Goal: Task Accomplishment & Management: Manage account settings

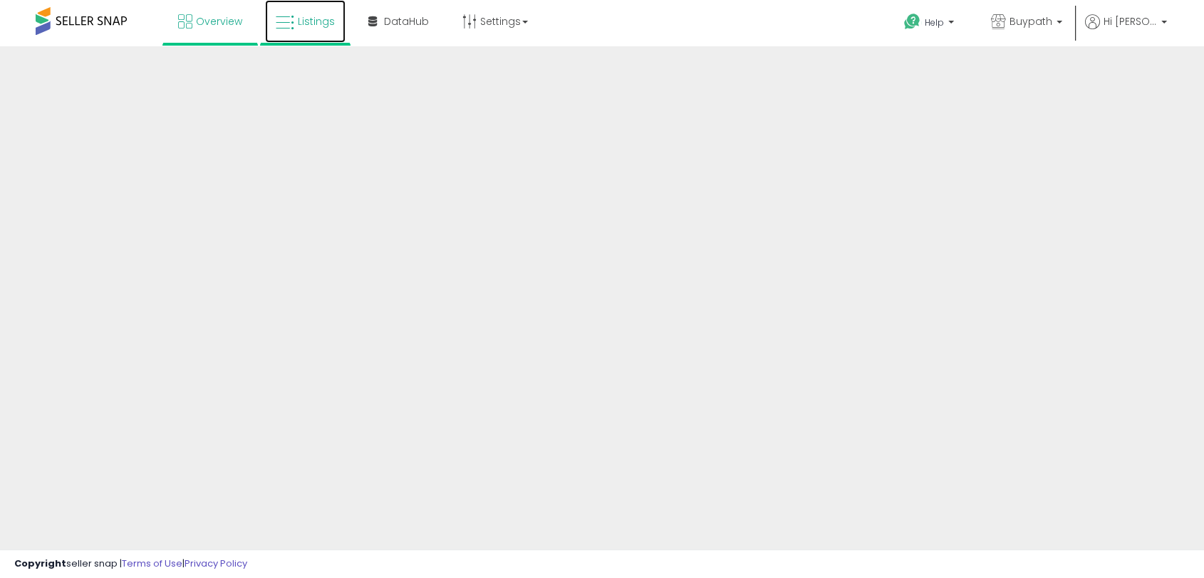
click at [303, 24] on span "Listings" at bounding box center [316, 21] width 37 height 14
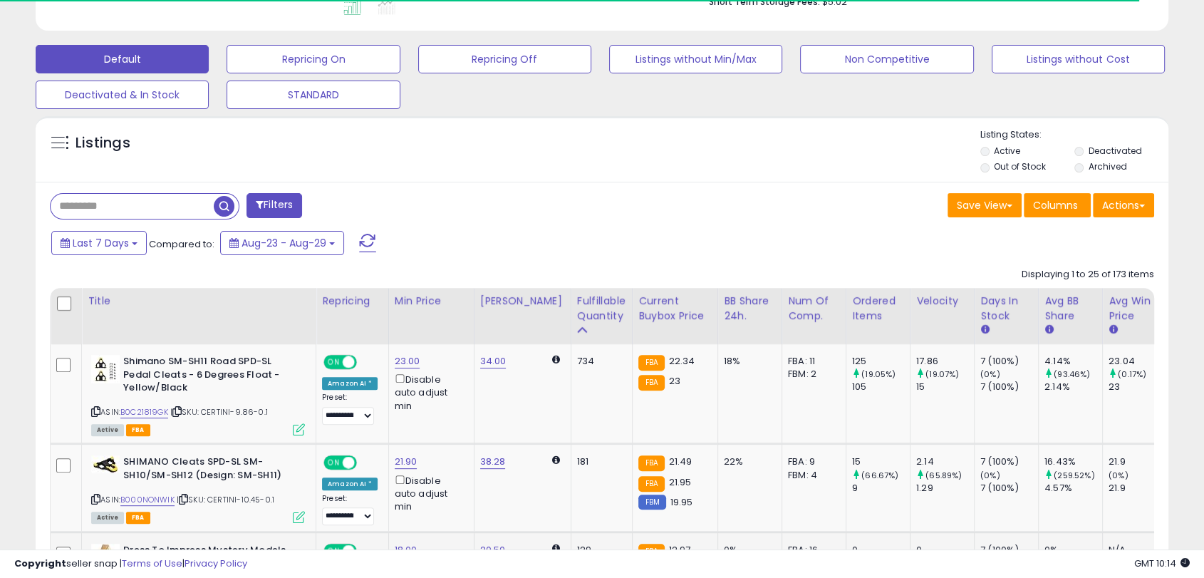
scroll to position [632, 0]
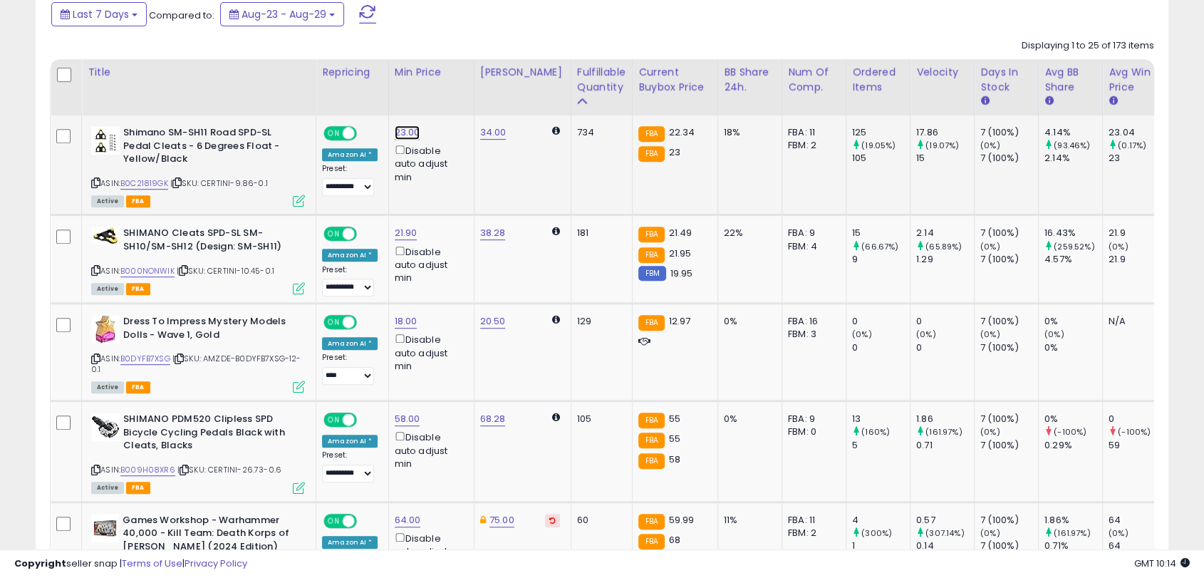
click at [401, 130] on link "23.00" at bounding box center [408, 132] width 26 height 14
drag, startPoint x: 370, startPoint y: 83, endPoint x: 308, endPoint y: 75, distance: 63.3
click at [319, 80] on input "*****" at bounding box center [363, 84] width 127 height 24
type input "*****"
click at [456, 87] on button "submit" at bounding box center [444, 82] width 24 height 21
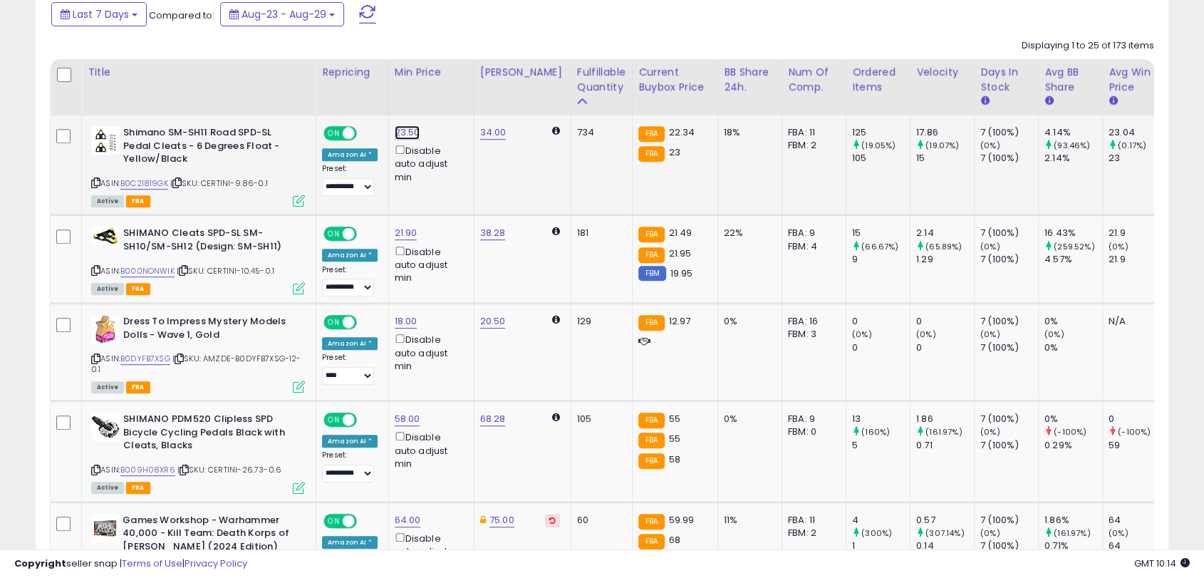
click at [406, 134] on link "23.50" at bounding box center [408, 132] width 26 height 14
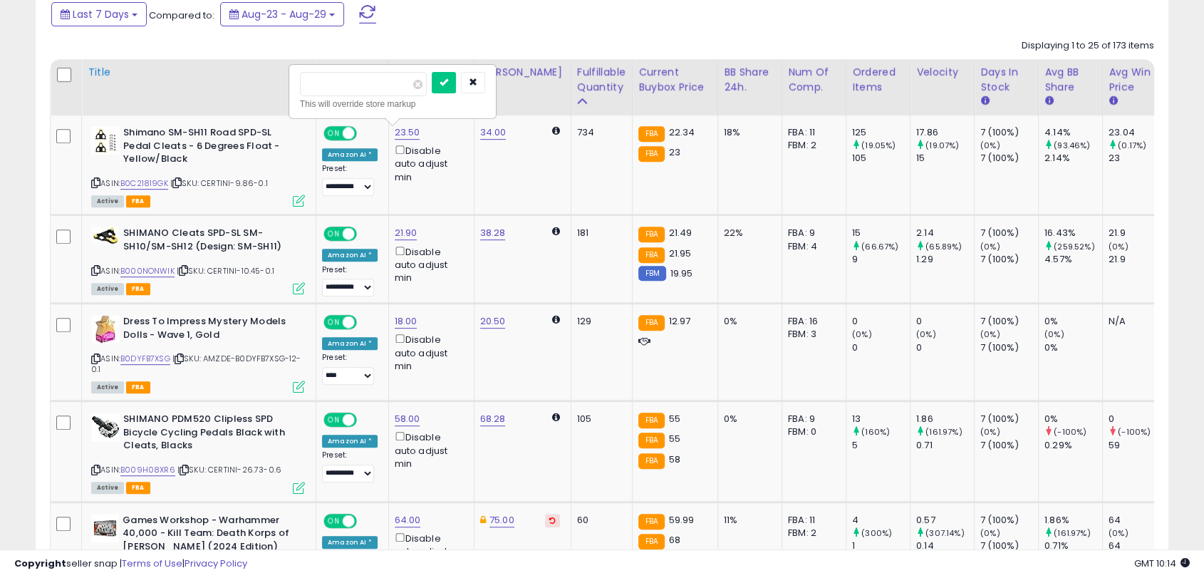
drag, startPoint x: 380, startPoint y: 80, endPoint x: 238, endPoint y: 76, distance: 141.8
type input "**"
click button "submit" at bounding box center [444, 82] width 24 height 21
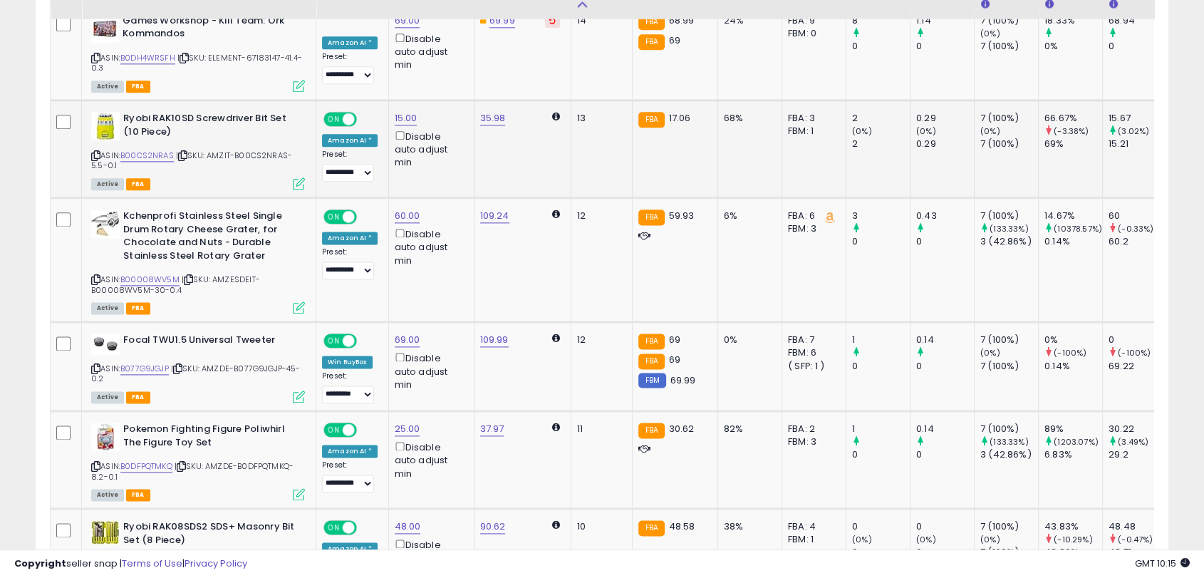
scroll to position [1820, 0]
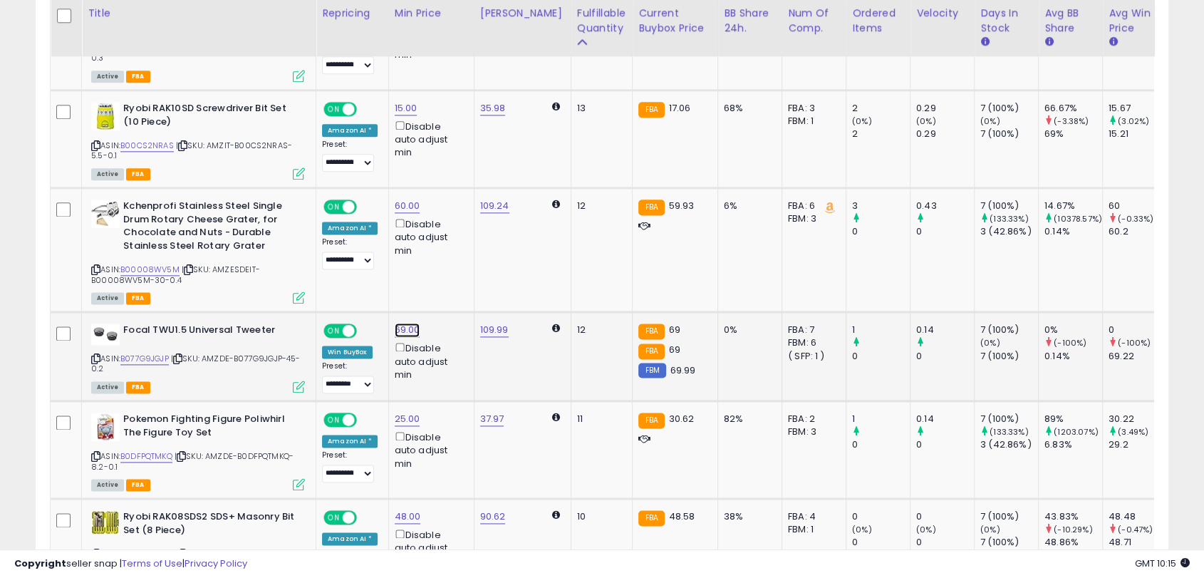
click at [395, 323] on link "69.00" at bounding box center [408, 330] width 26 height 14
drag, startPoint x: 353, startPoint y: 258, endPoint x: 248, endPoint y: 251, distance: 104.9
click at [251, 252] on tbody "**********" at bounding box center [609, 280] width 1116 height 2705
type input "**"
click button "submit" at bounding box center [444, 249] width 24 height 21
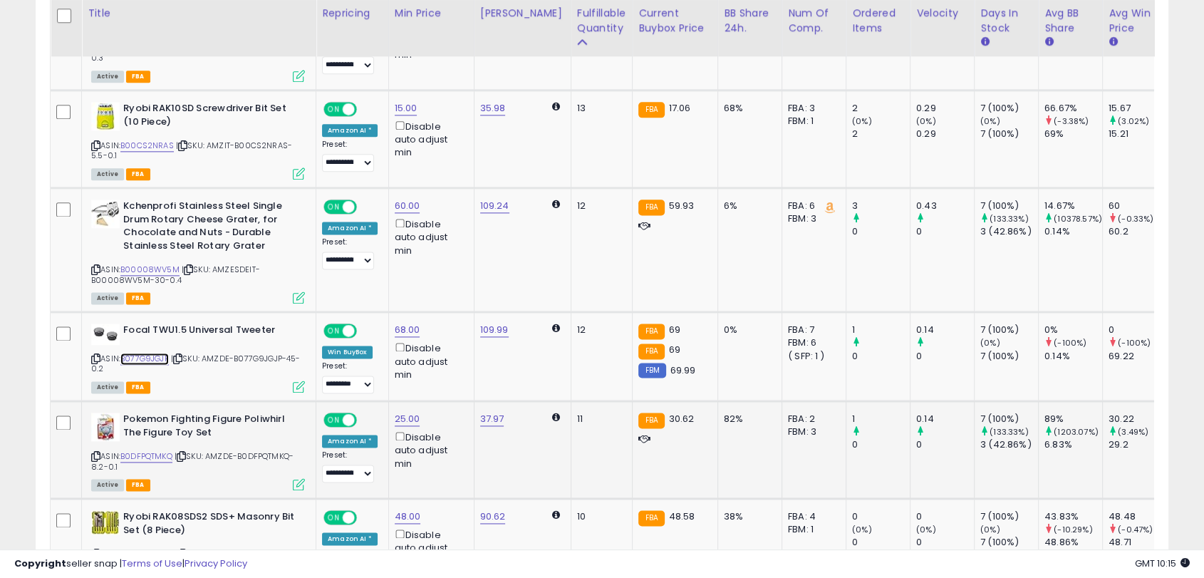
scroll to position [711953, 712223]
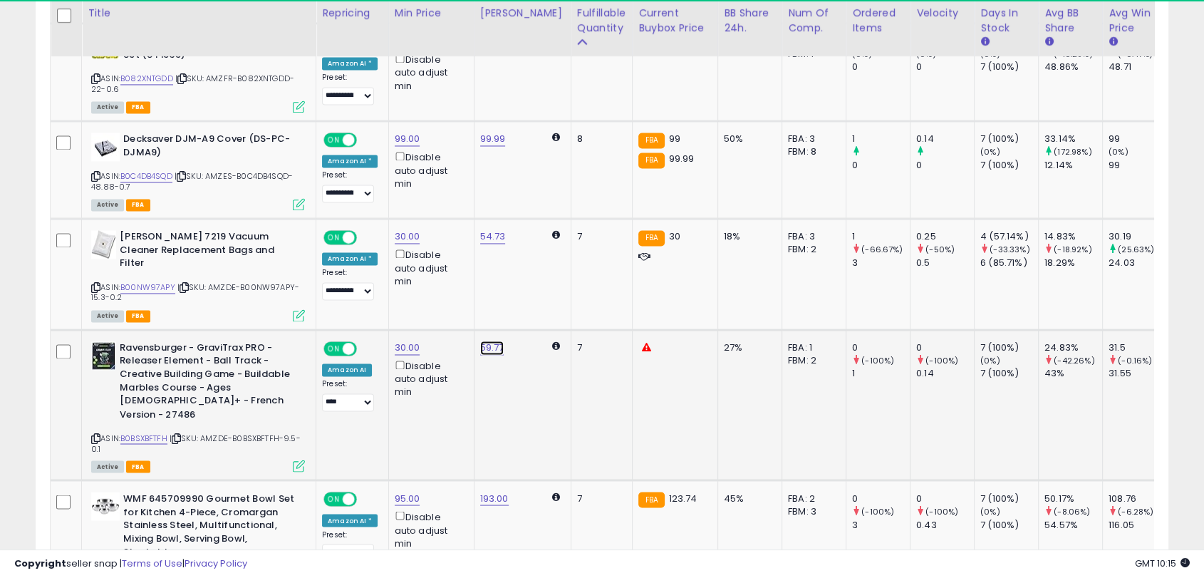
click at [487, 340] on link "59.77" at bounding box center [492, 347] width 24 height 14
drag, startPoint x: 424, startPoint y: 249, endPoint x: 399, endPoint y: 252, distance: 25.1
click at [399, 252] on input "*****" at bounding box center [448, 255] width 127 height 24
type input "*"
type input "**"
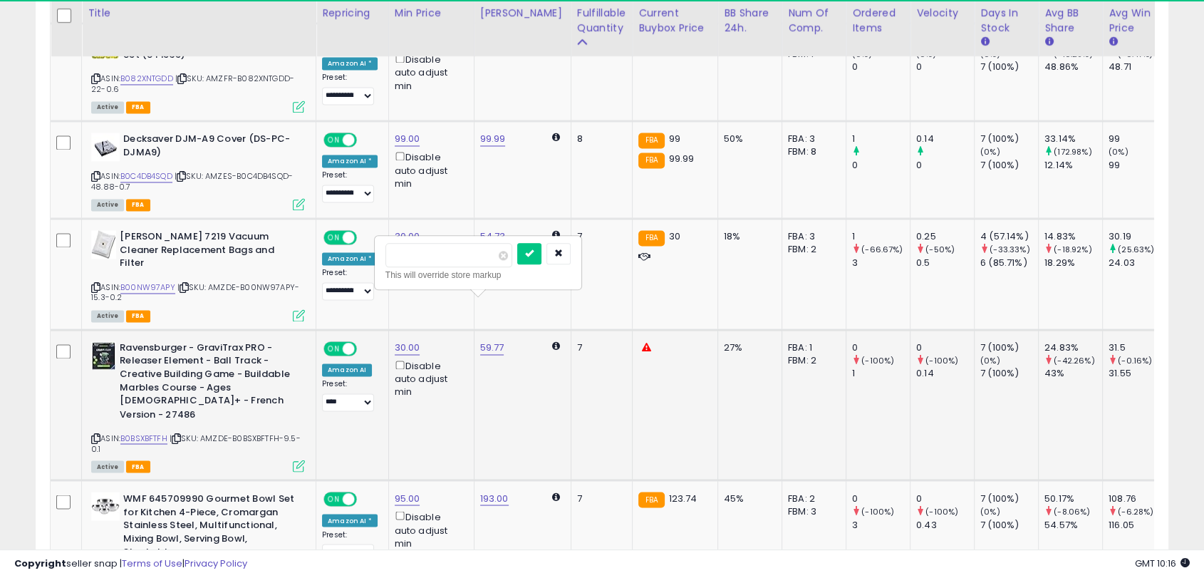
click button "submit" at bounding box center [529, 253] width 24 height 21
drag, startPoint x: 369, startPoint y: 355, endPoint x: 370, endPoint y: 365, distance: 10.0
click at [369, 393] on select "**********" at bounding box center [348, 402] width 52 height 18
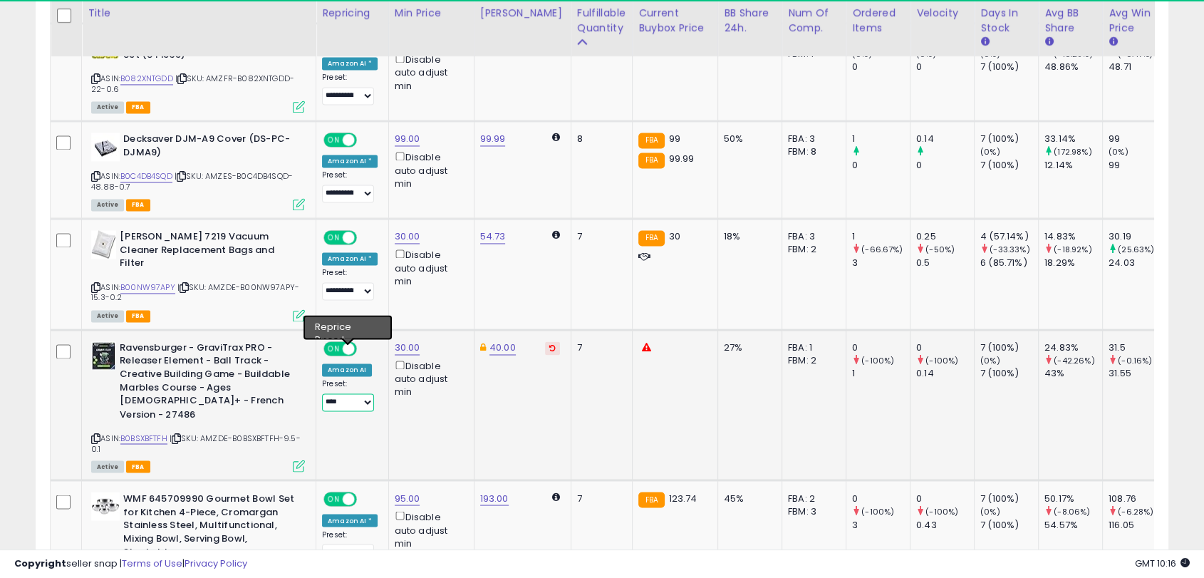
select select "**********"
click at [322, 393] on select "**********" at bounding box center [348, 402] width 52 height 18
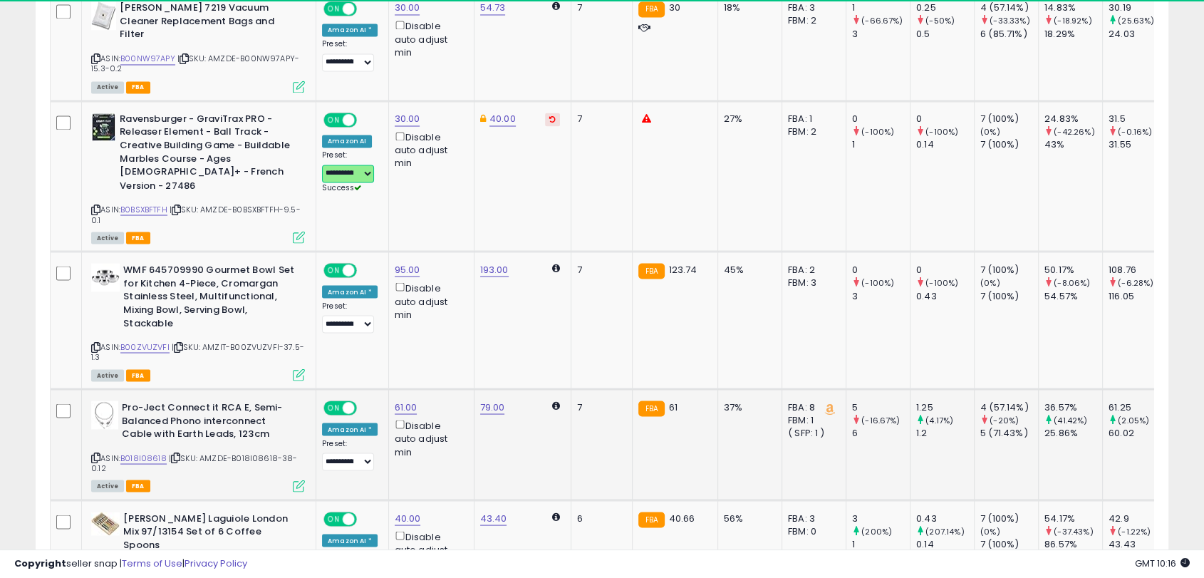
scroll to position [2532, 0]
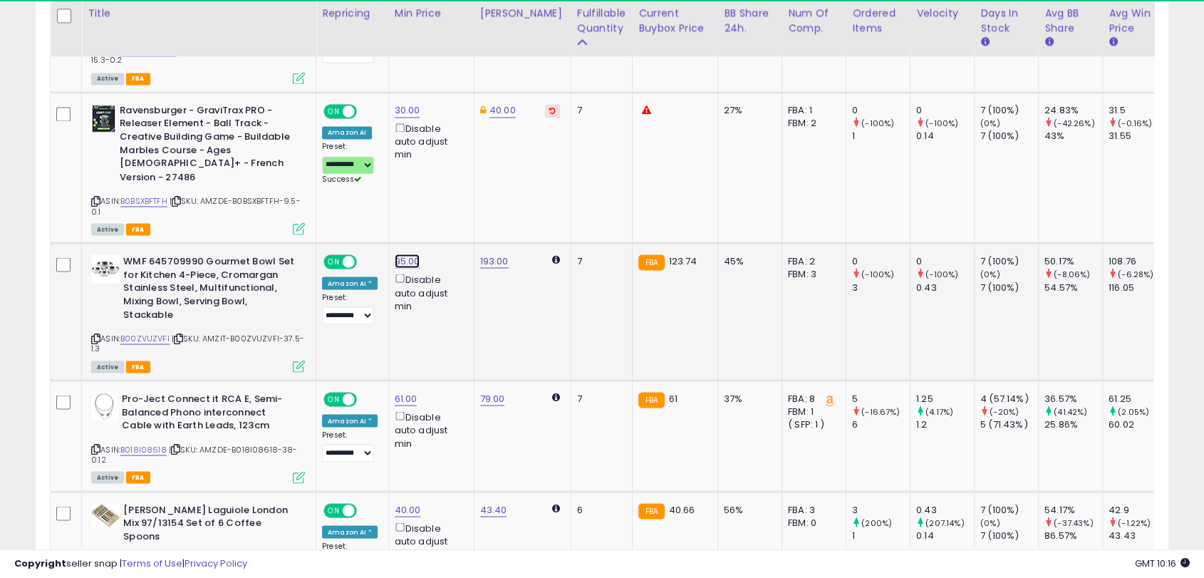
click at [408, 254] on link "95.00" at bounding box center [408, 261] width 26 height 14
drag, startPoint x: 353, startPoint y: 163, endPoint x: 288, endPoint y: 158, distance: 65.0
click at [291, 160] on div "***** This will override store markup" at bounding box center [392, 162] width 205 height 52
type input "***"
click button "submit" at bounding box center [444, 152] width 24 height 21
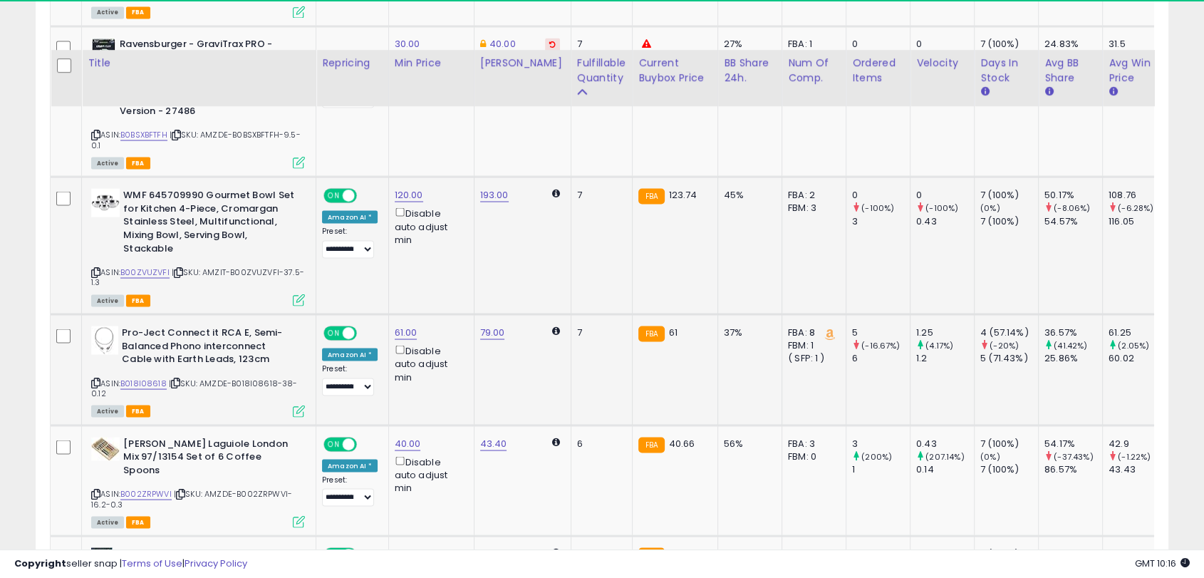
scroll to position [2690, 0]
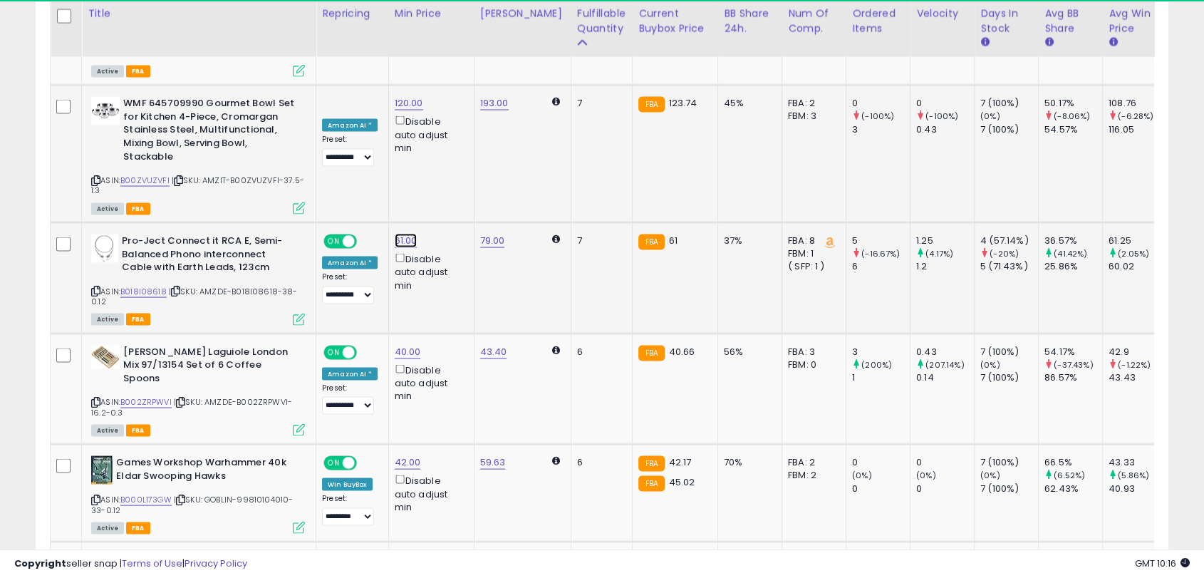
click at [409, 233] on link "61.00" at bounding box center [406, 240] width 23 height 14
drag, startPoint x: 370, startPoint y: 137, endPoint x: 234, endPoint y: 137, distance: 136.0
type input "**"
click button "submit" at bounding box center [442, 132] width 24 height 21
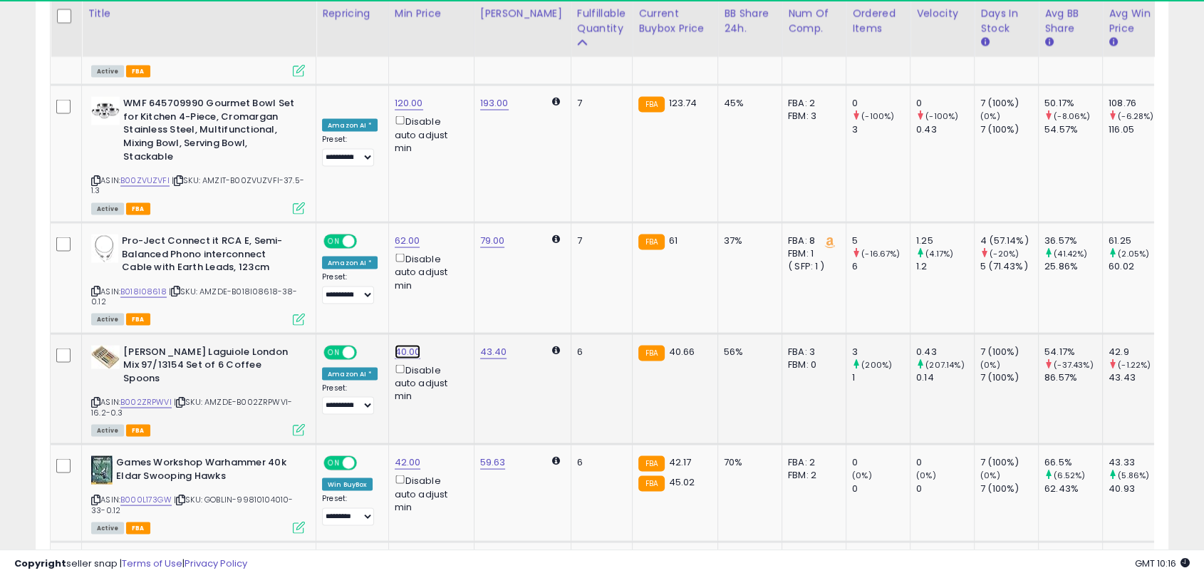
click at [410, 344] on link "40.00" at bounding box center [408, 351] width 26 height 14
drag, startPoint x: 312, startPoint y: 229, endPoint x: 236, endPoint y: 232, distance: 76.3
type input "**"
click button "submit" at bounding box center [444, 232] width 24 height 21
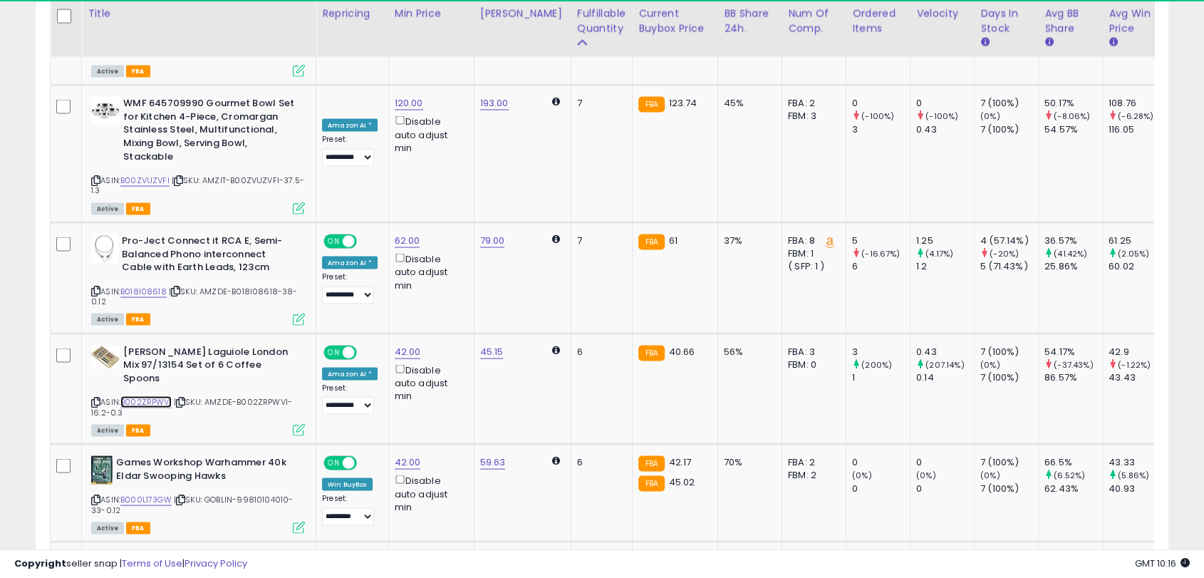
scroll to position [711953, 712223]
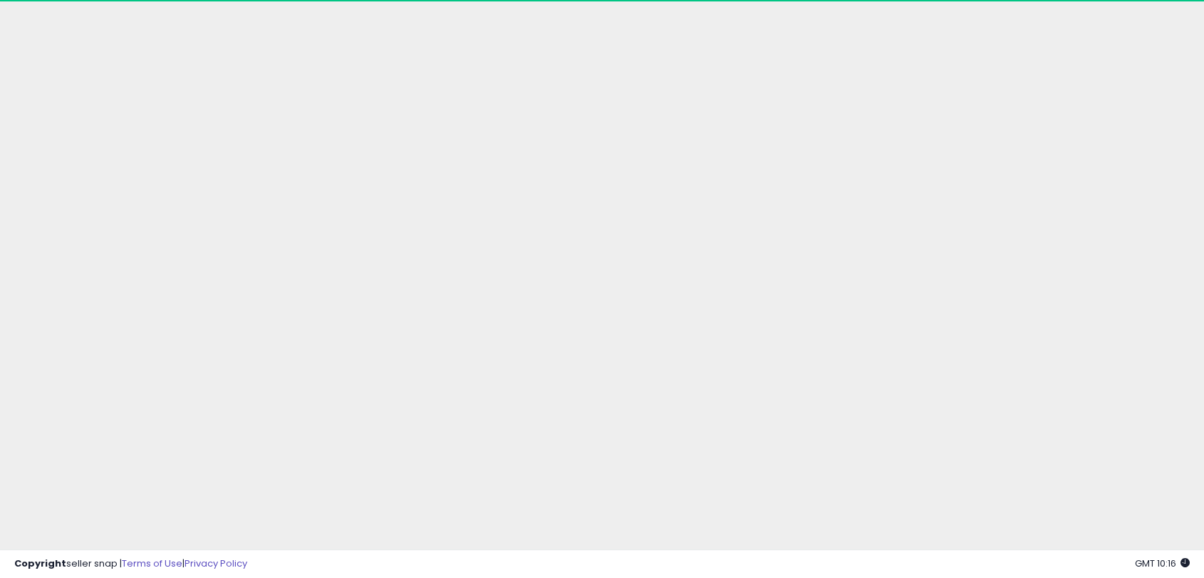
drag, startPoint x: 17, startPoint y: 11, endPoint x: 27, endPoint y: 9, distance: 10.2
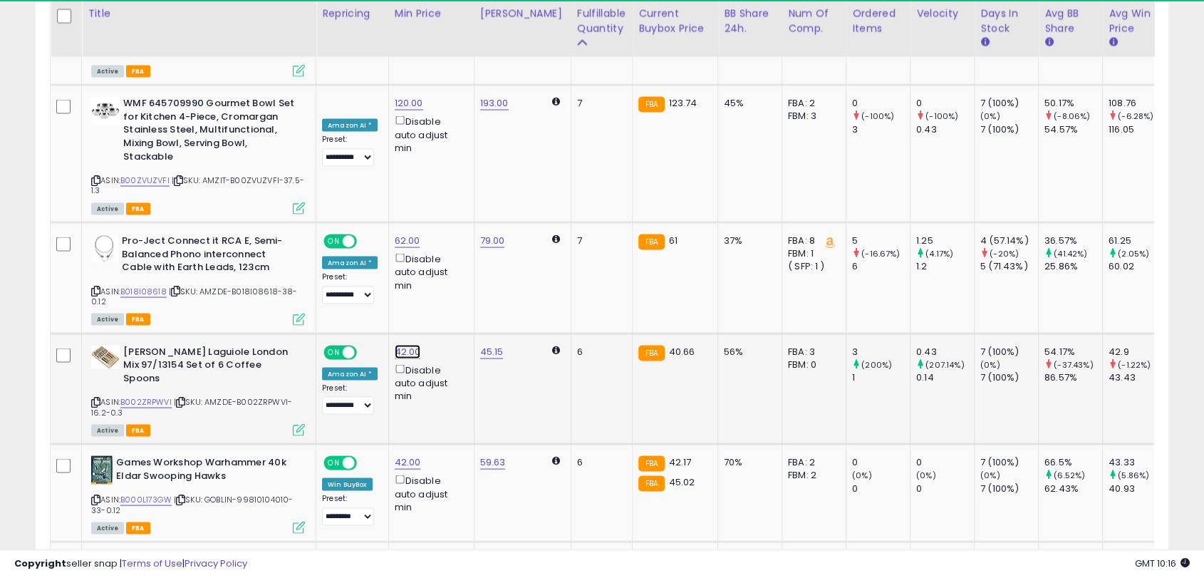
click at [407, 344] on link "42.00" at bounding box center [408, 351] width 26 height 14
drag, startPoint x: 358, startPoint y: 231, endPoint x: 256, endPoint y: 229, distance: 101.2
type input "****"
click button "submit" at bounding box center [444, 232] width 24 height 21
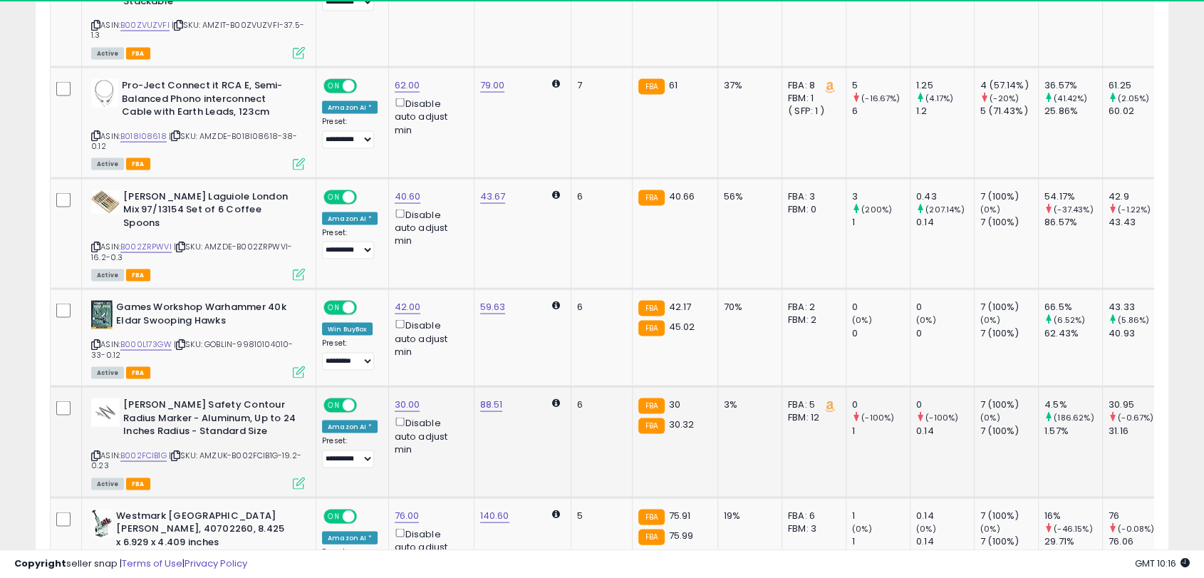
scroll to position [2849, 0]
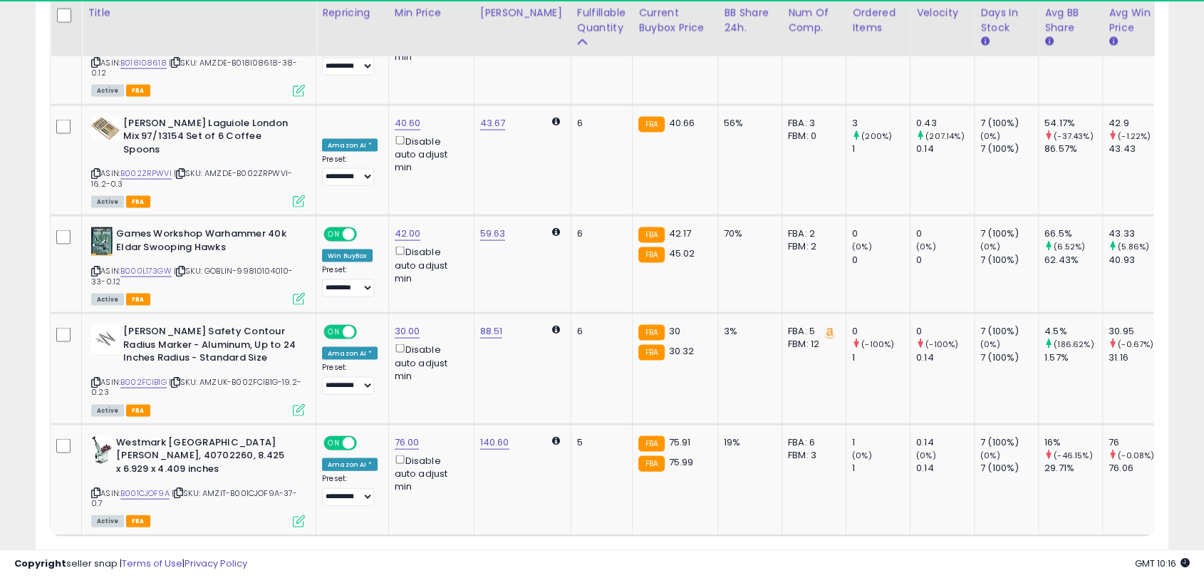
click at [966, 551] on link "2" at bounding box center [969, 563] width 24 height 24
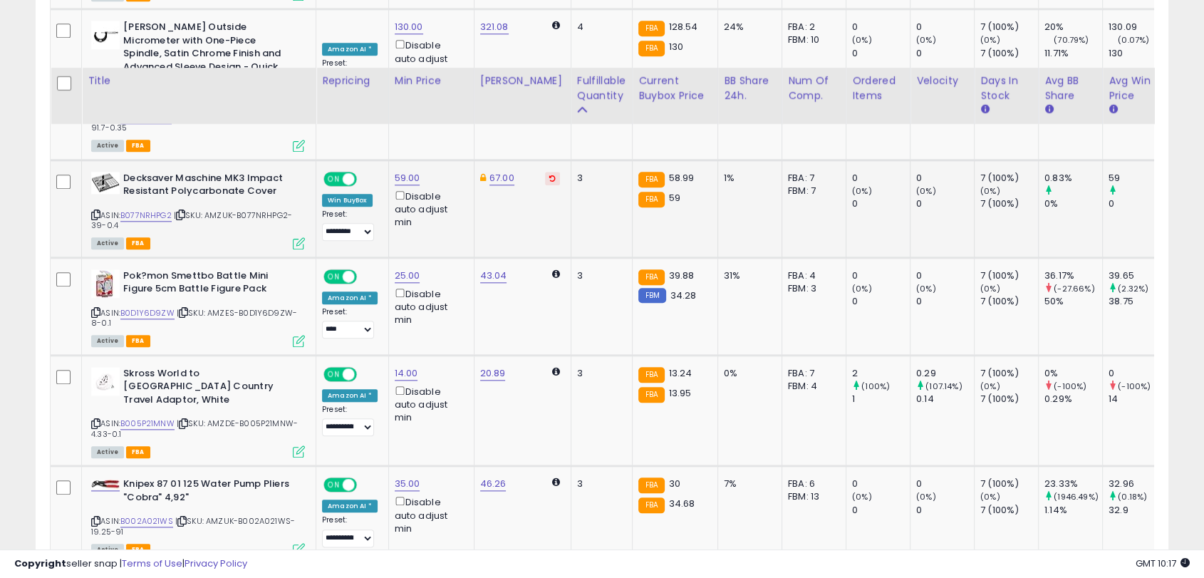
scroll to position [1481, 0]
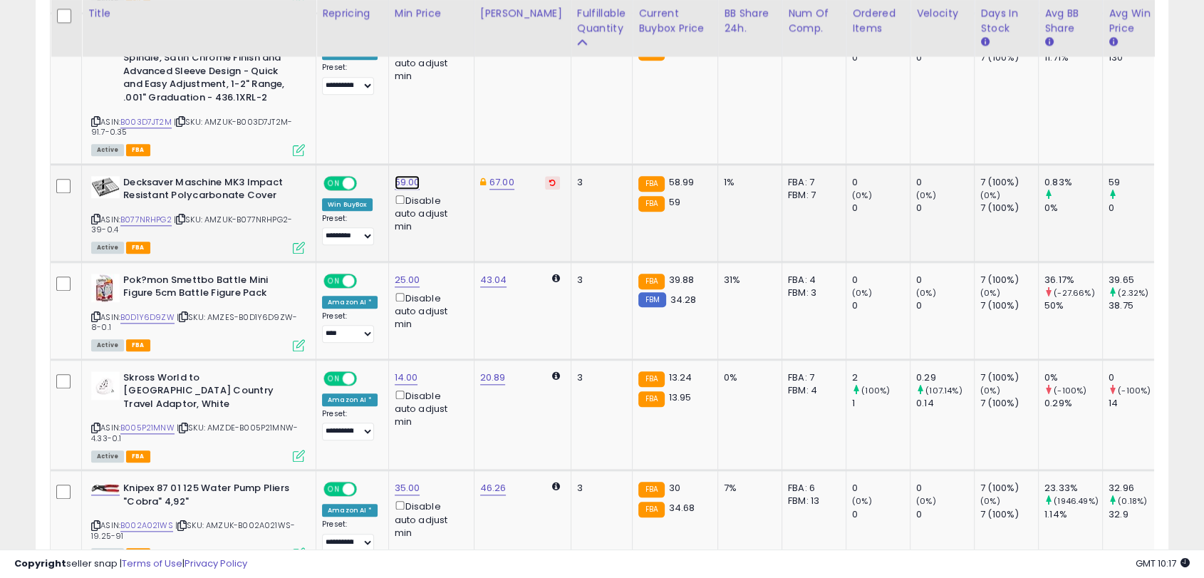
click at [402, 175] on link "59.00" at bounding box center [408, 182] width 26 height 14
drag, startPoint x: 350, startPoint y: 121, endPoint x: 182, endPoint y: 112, distance: 168.3
type input "**"
click button "submit" at bounding box center [444, 116] width 24 height 21
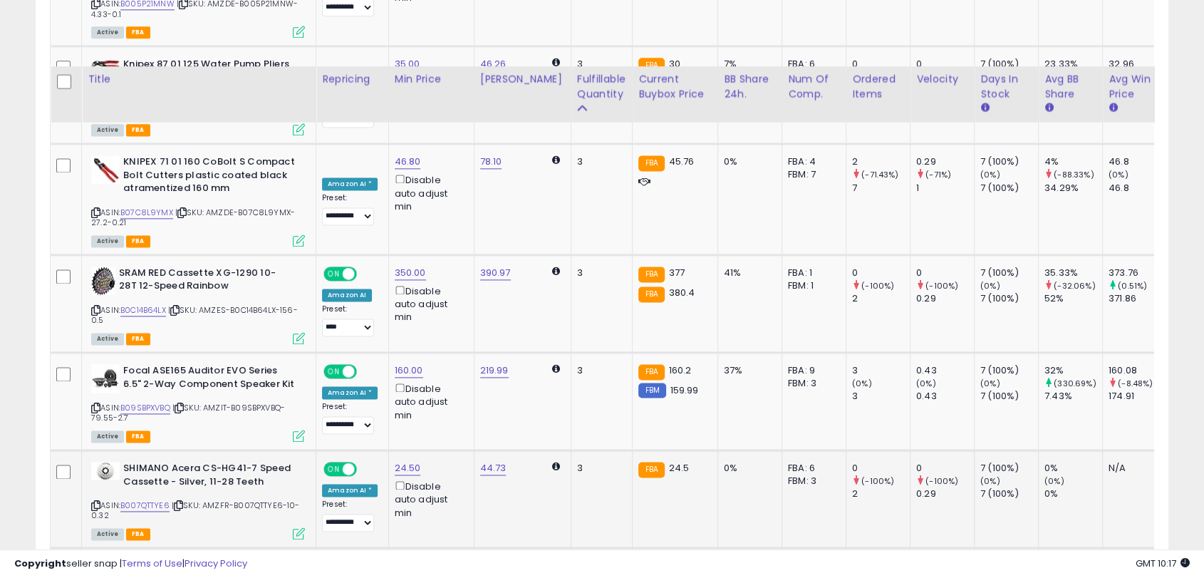
scroll to position [1877, 0]
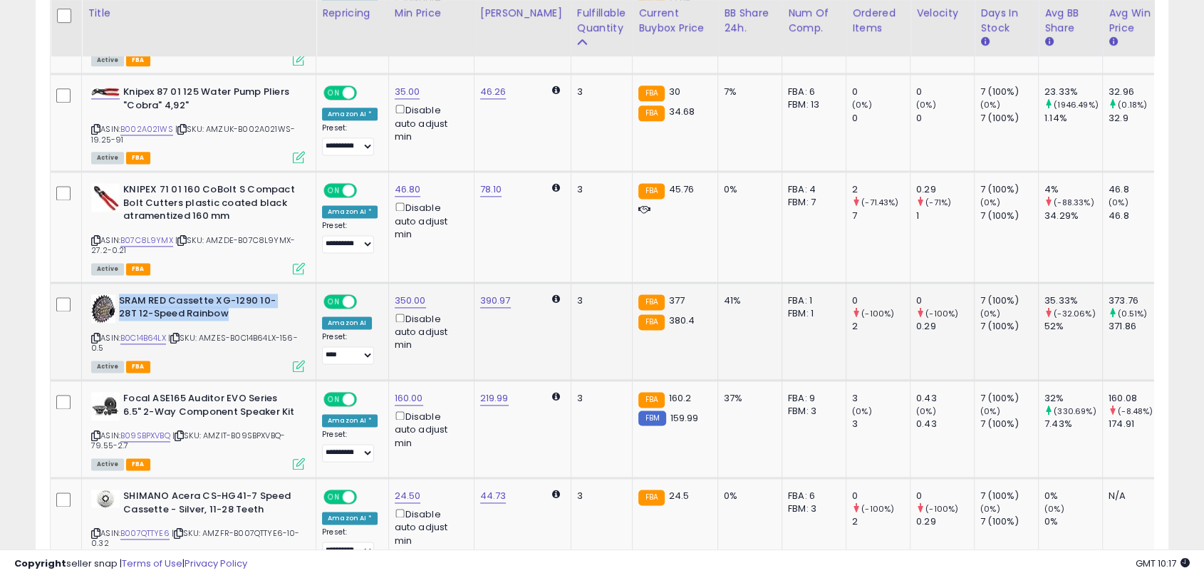
drag, startPoint x: 148, startPoint y: 312, endPoint x: 119, endPoint y: 269, distance: 52.3
click at [119, 294] on b "SRAM RED Cassette XG-1290 10-28T 12-Speed Rainbow" at bounding box center [205, 309] width 173 height 30
copy b "SRAM RED Cassette XG-1290 10-28T 12-Speed Rainbow"
click at [251, 294] on b "SRAM RED Cassette XG-1290 10-28T 12-Speed Rainbow" at bounding box center [205, 309] width 173 height 30
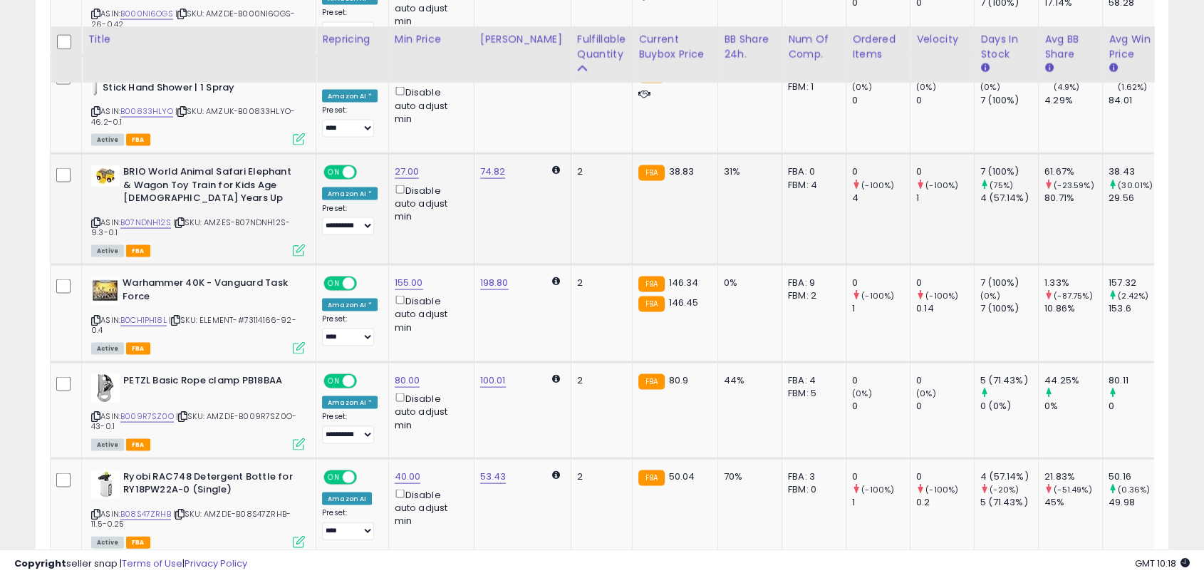
scroll to position [2906, 0]
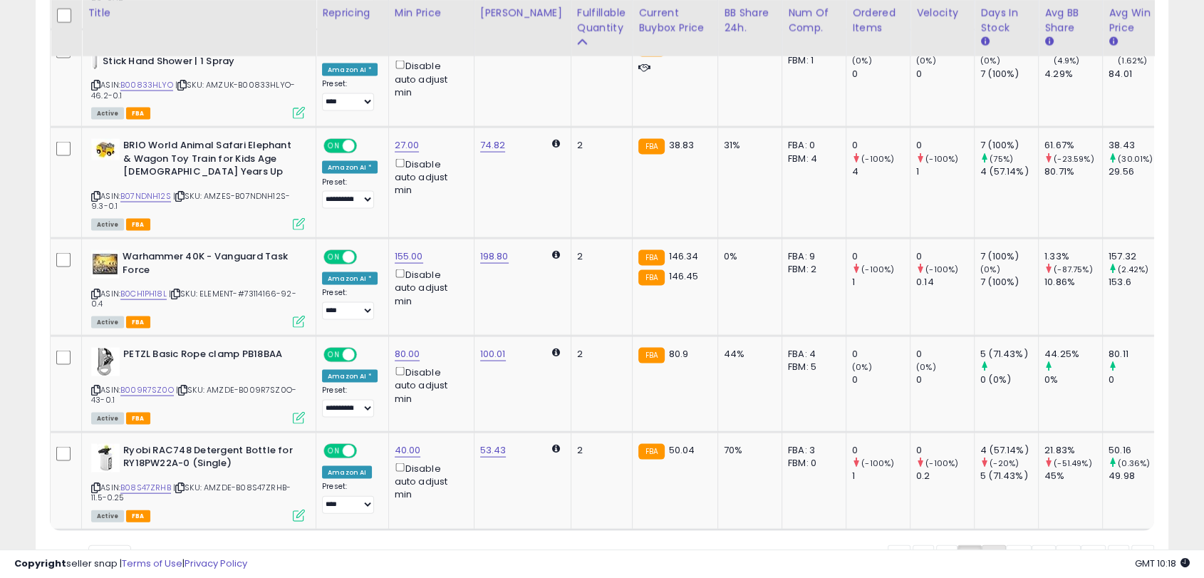
click at [985, 545] on link "3" at bounding box center [993, 557] width 24 height 24
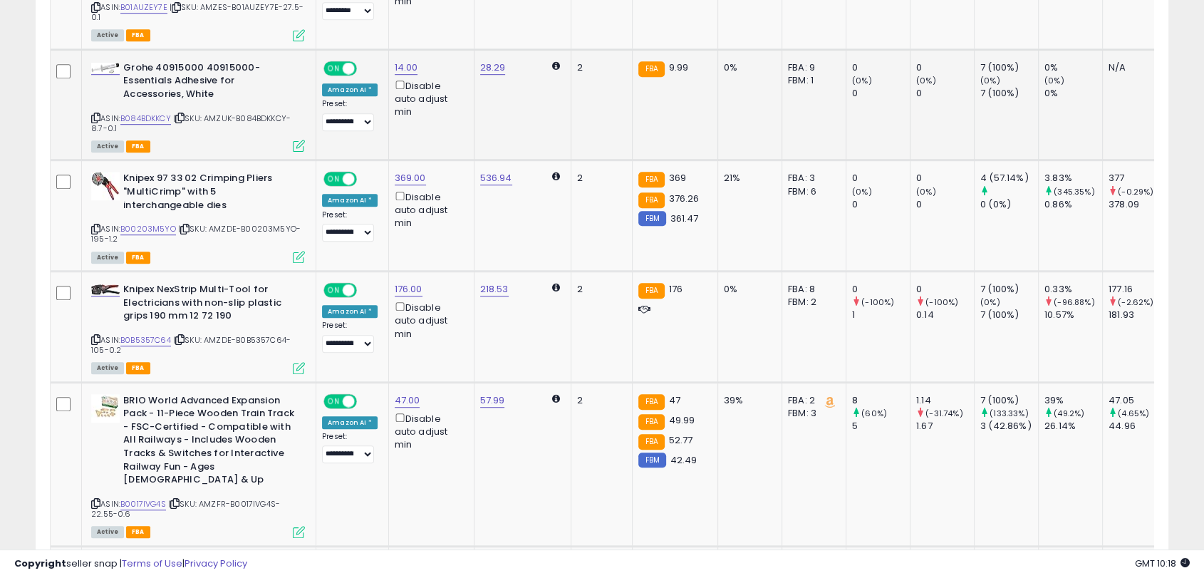
scroll to position [1007, 0]
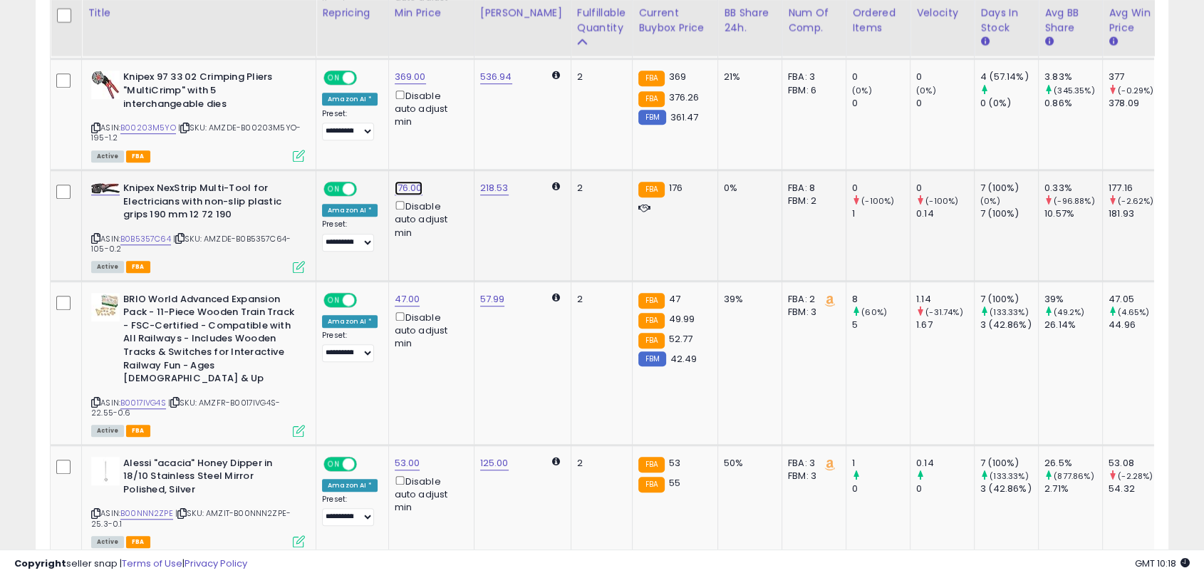
click at [395, 189] on link "176.00" at bounding box center [409, 188] width 28 height 14
drag, startPoint x: 351, startPoint y: 140, endPoint x: 252, endPoint y: 132, distance: 99.3
type input "***"
click button "submit" at bounding box center [445, 137] width 24 height 21
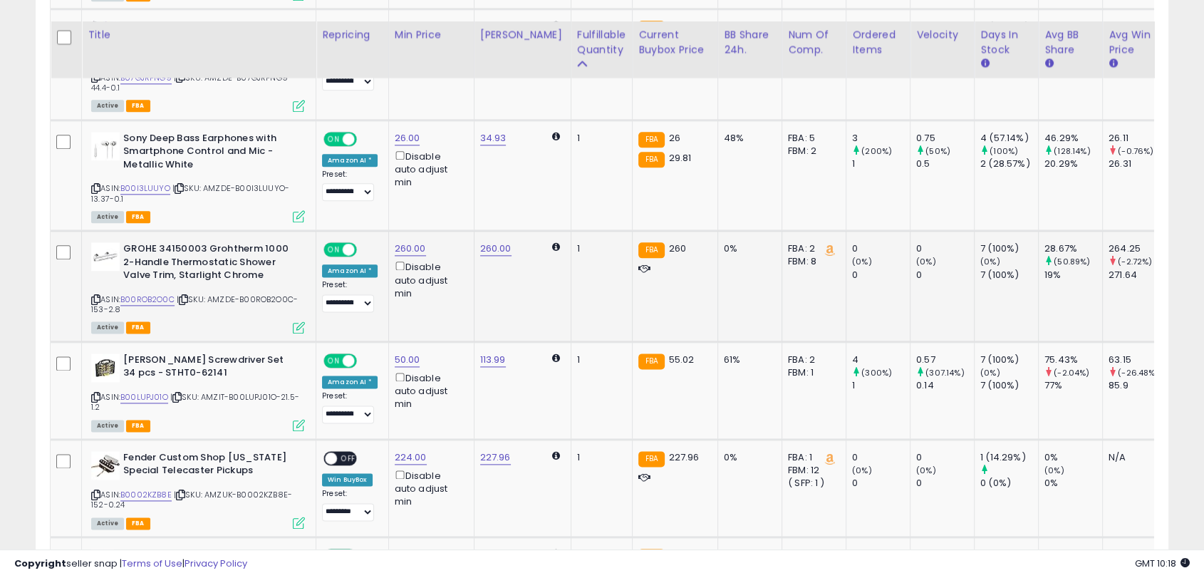
scroll to position [1798, 0]
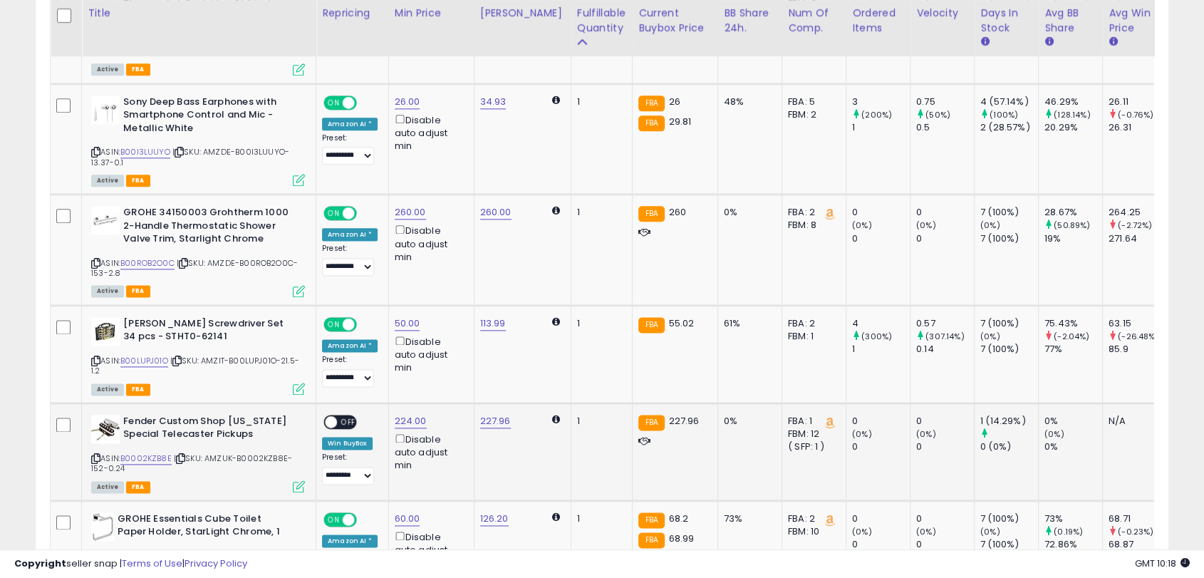
click at [344, 415] on span "OFF" at bounding box center [348, 421] width 23 height 12
click at [409, 205] on link "260.00" at bounding box center [410, 212] width 31 height 14
drag, startPoint x: 355, startPoint y: 150, endPoint x: 279, endPoint y: 150, distance: 76.2
click at [294, 150] on div "****** This will override store markup" at bounding box center [395, 156] width 205 height 52
type input "***"
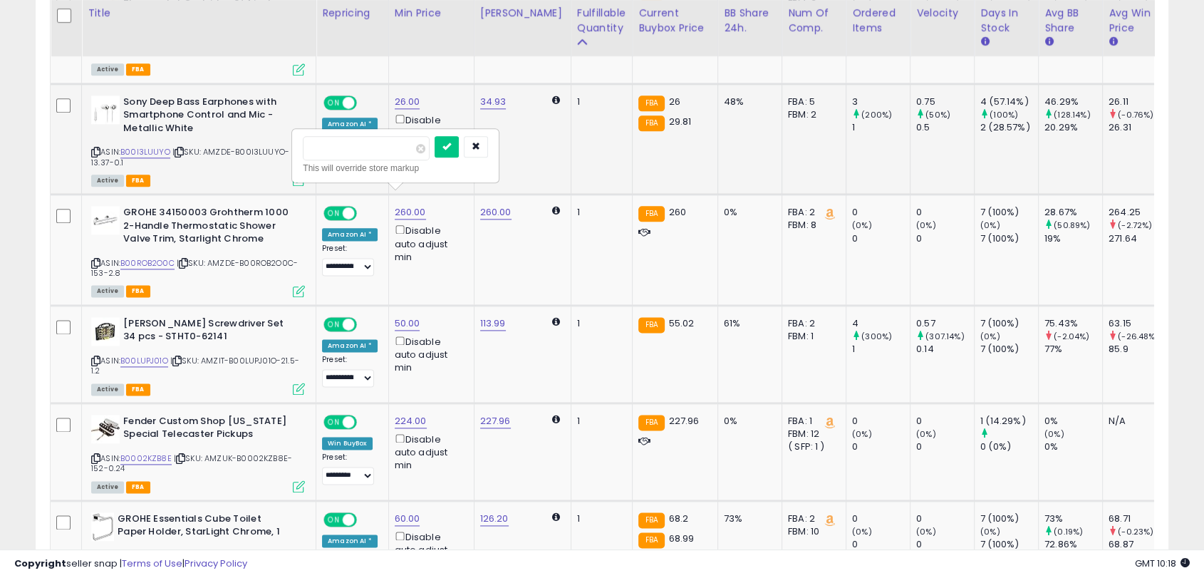
click button "submit" at bounding box center [446, 146] width 24 height 21
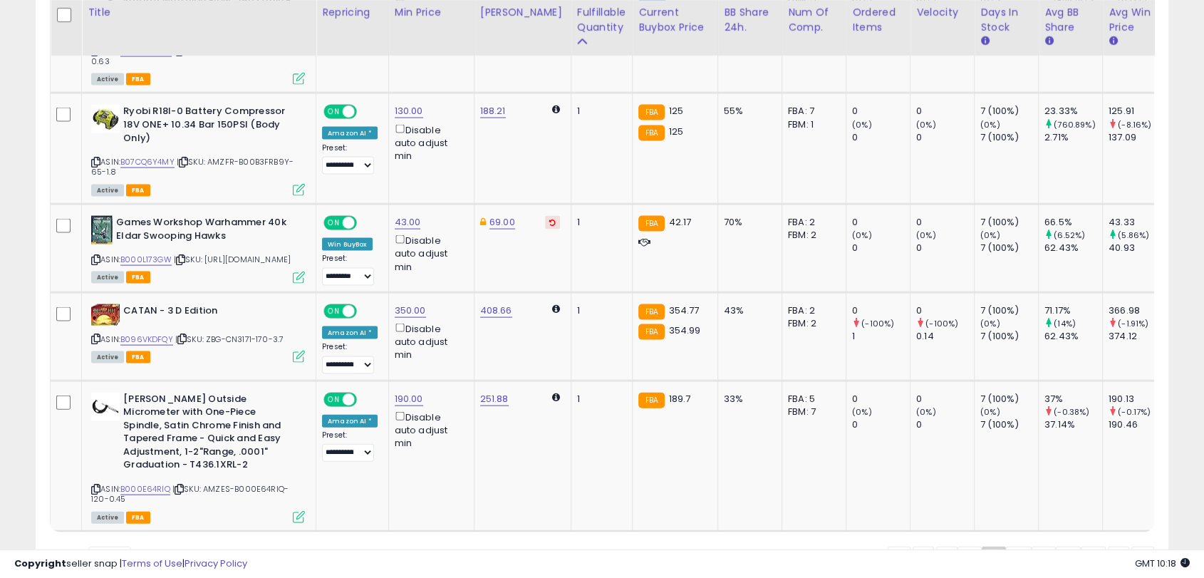
scroll to position [3037, 0]
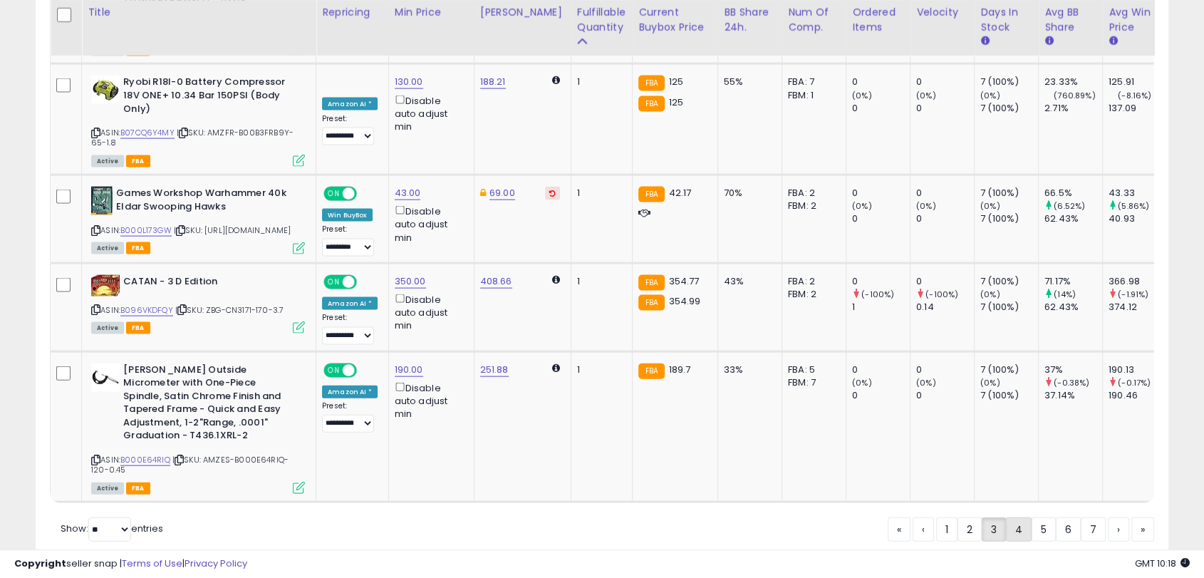
click at [1014, 517] on link "4" at bounding box center [1019, 529] width 26 height 24
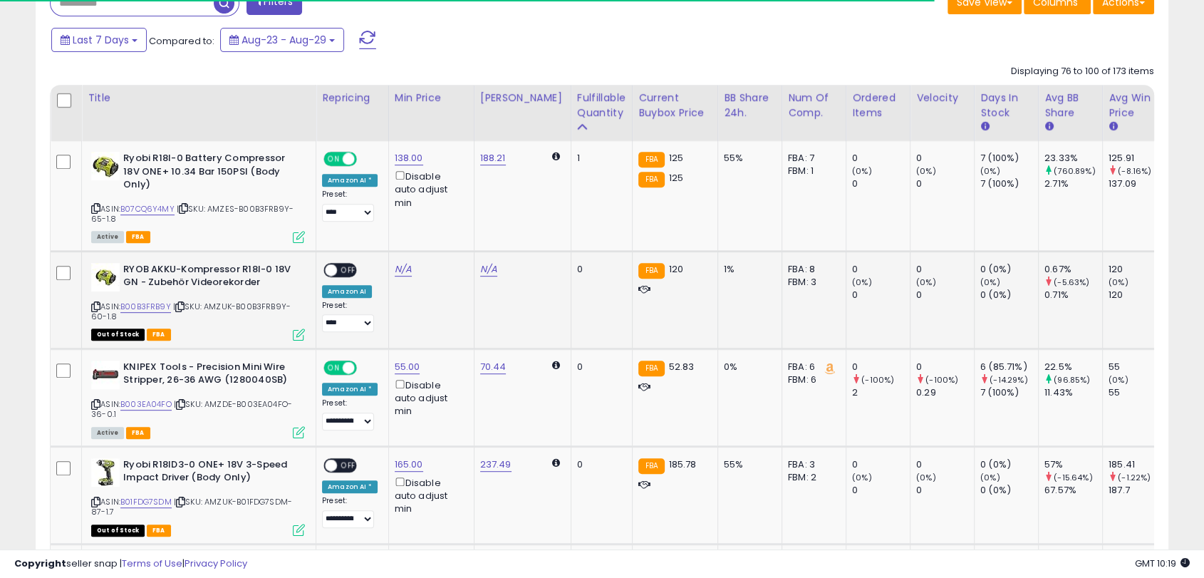
scroll to position [611, 0]
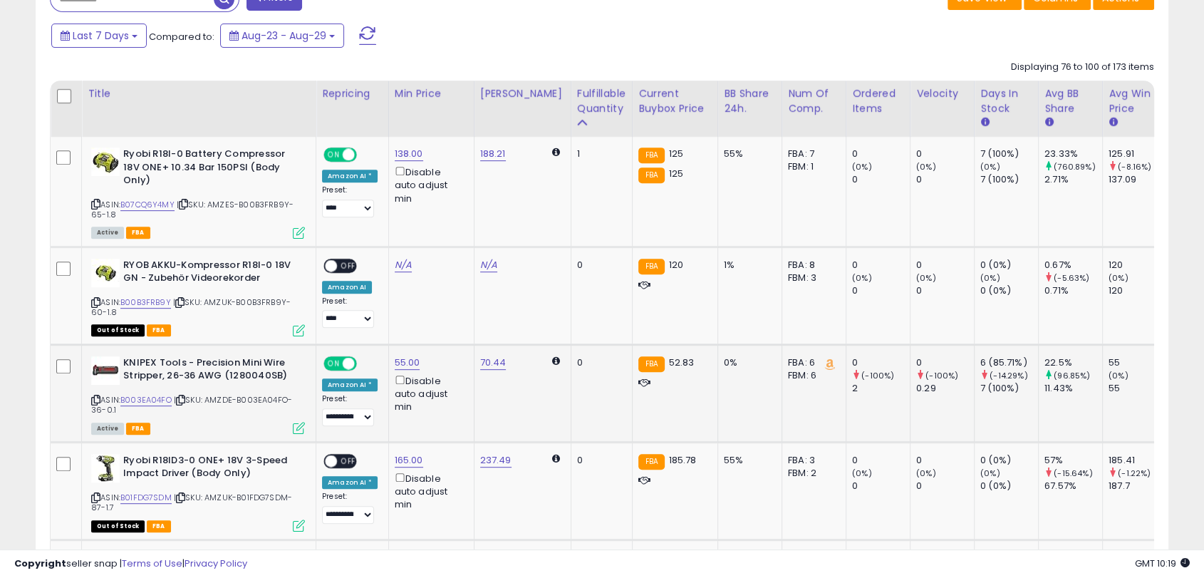
click at [336, 360] on span "ON" at bounding box center [334, 363] width 18 height 12
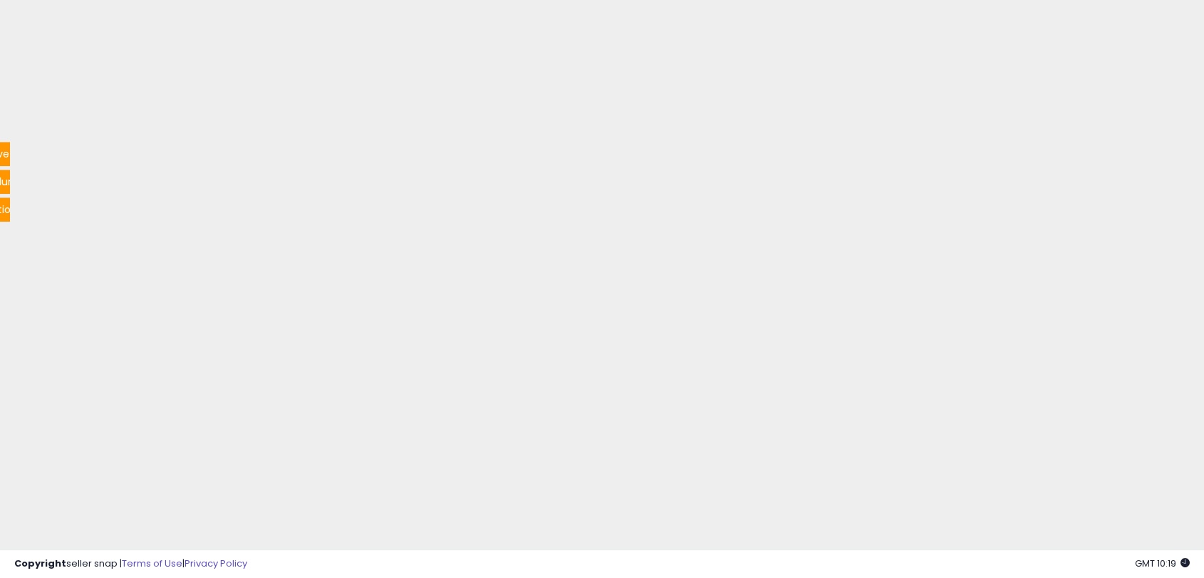
scroll to position [711953, 712223]
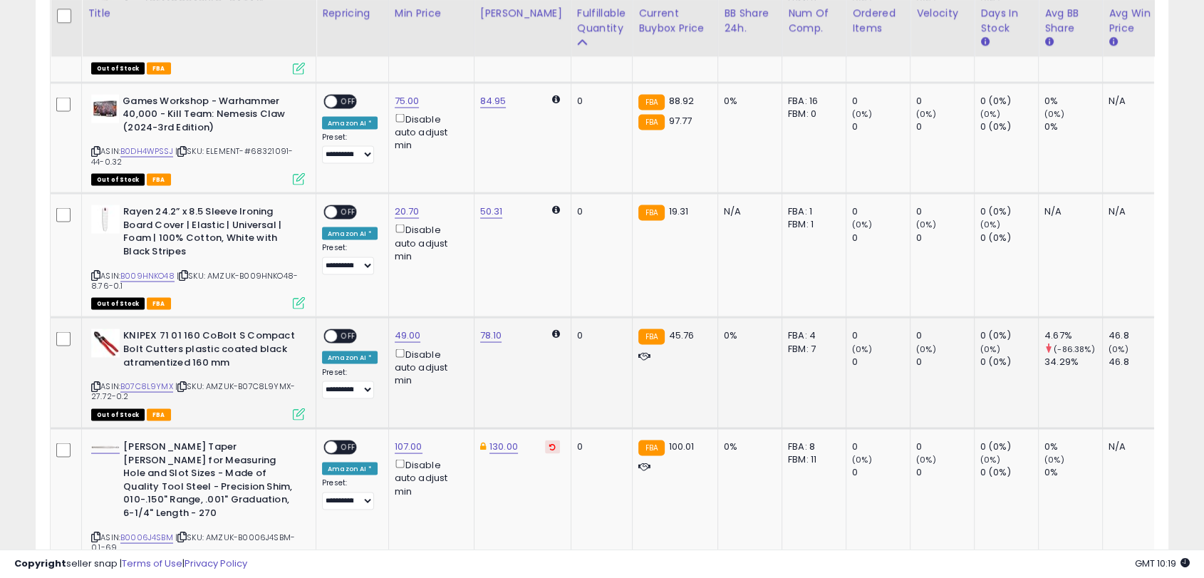
scroll to position [2984, 0]
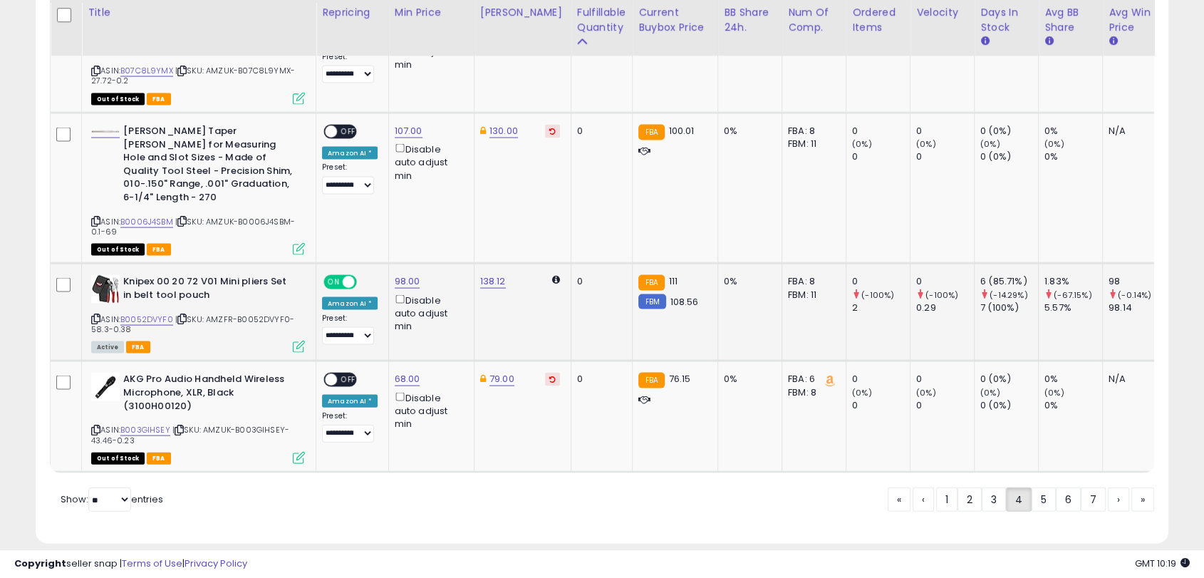
click at [331, 276] on span "ON" at bounding box center [334, 282] width 18 height 12
click at [1031, 487] on link "5" at bounding box center [1043, 499] width 24 height 24
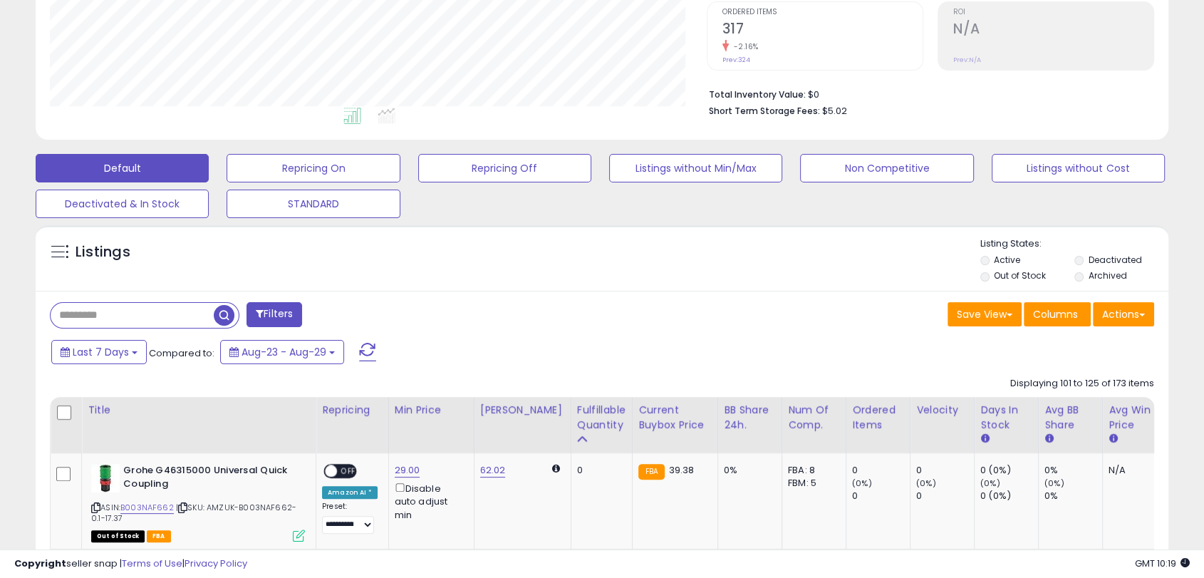
scroll to position [611, 0]
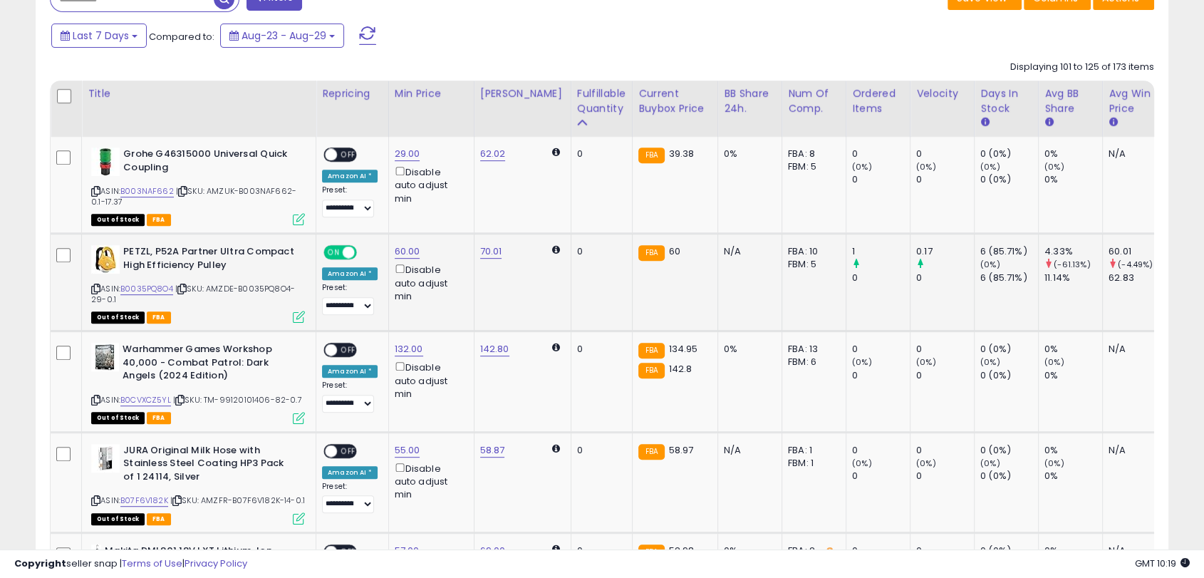
click at [335, 252] on span "ON" at bounding box center [334, 252] width 18 height 12
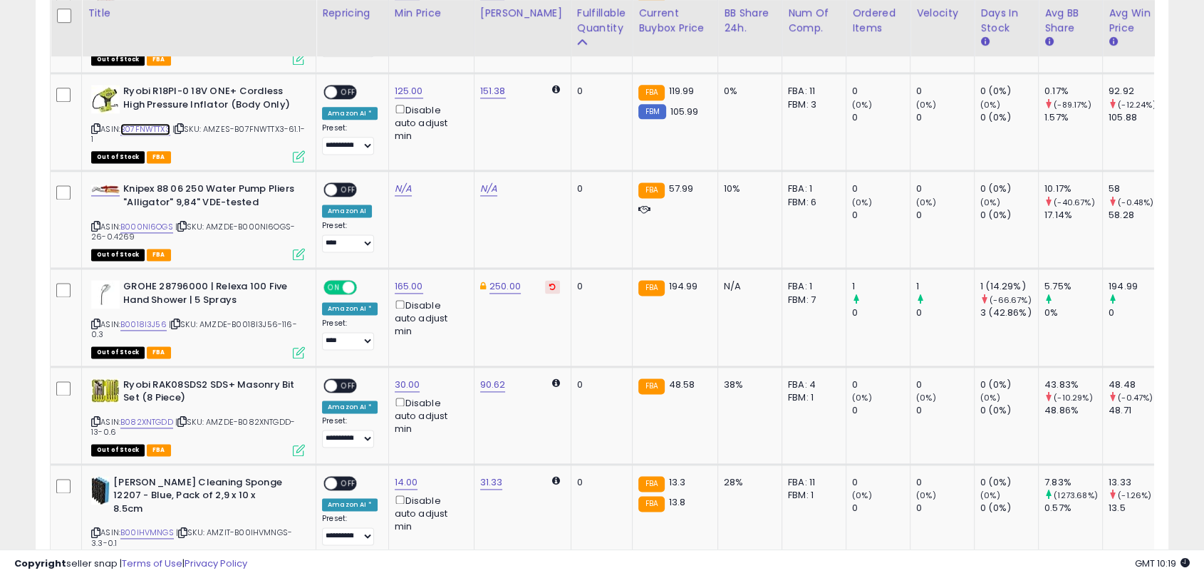
scroll to position [711953, 712223]
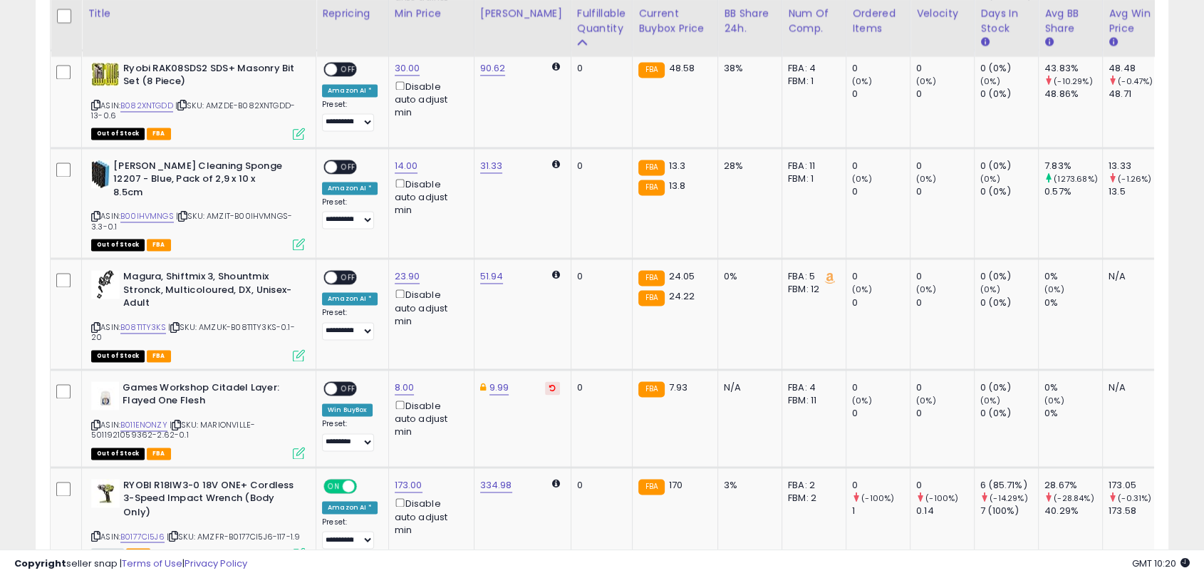
scroll to position [2353, 0]
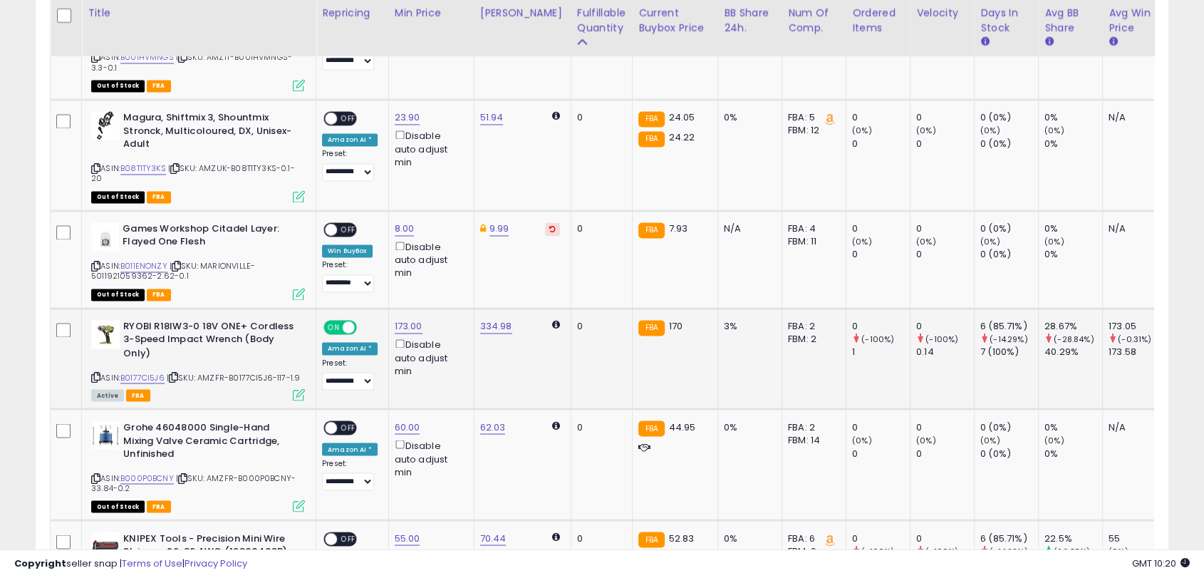
click at [335, 321] on span "ON" at bounding box center [334, 327] width 18 height 12
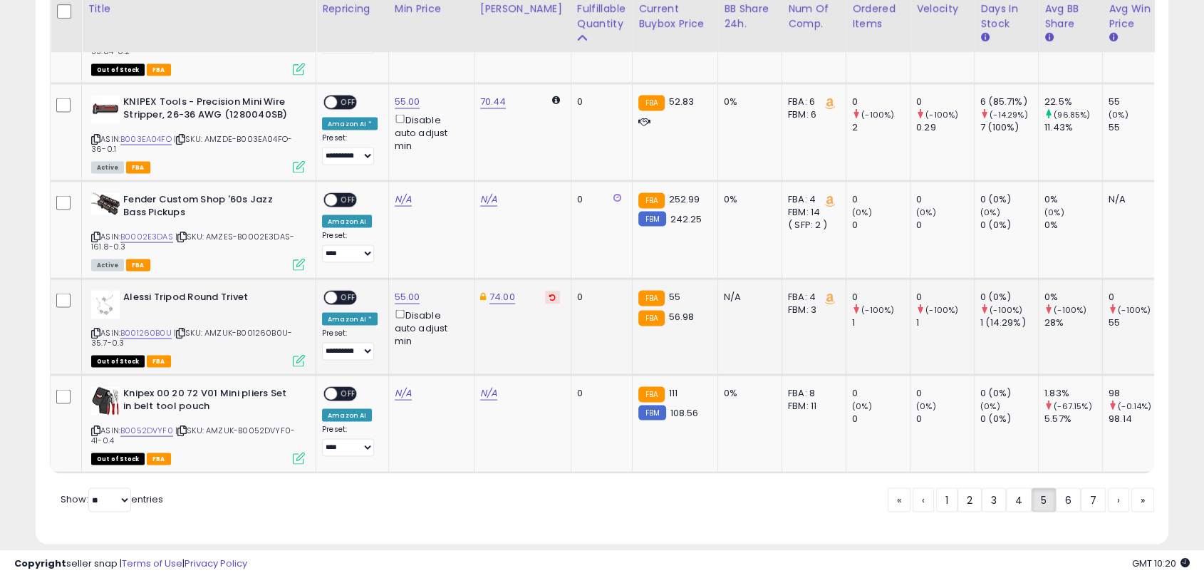
scroll to position [2789, 0]
click at [1061, 487] on link "6" at bounding box center [1068, 499] width 25 height 24
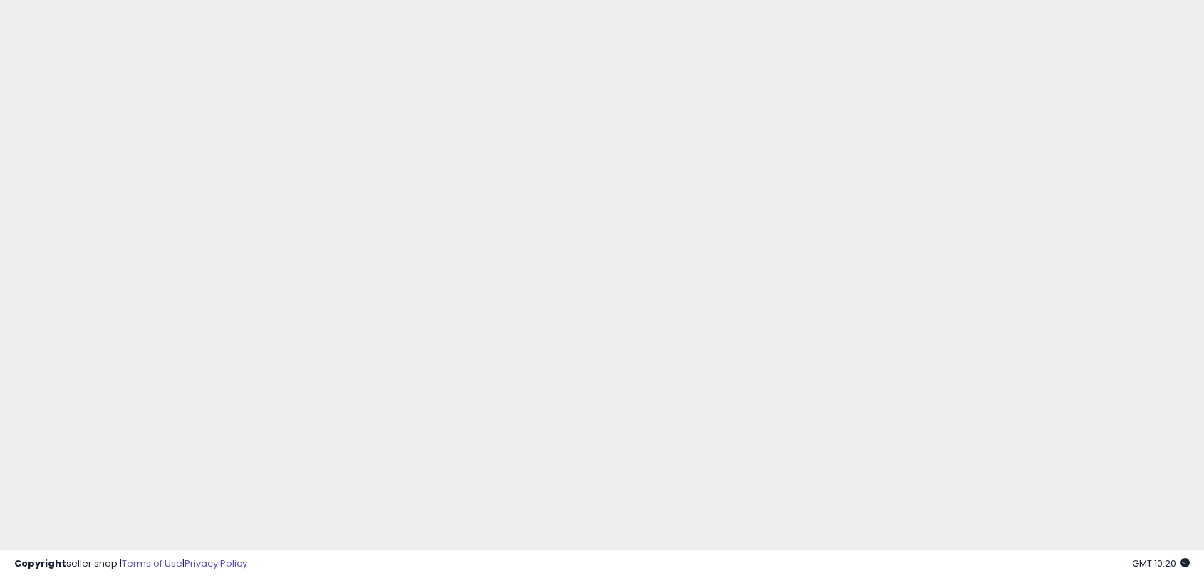
scroll to position [711953, 712223]
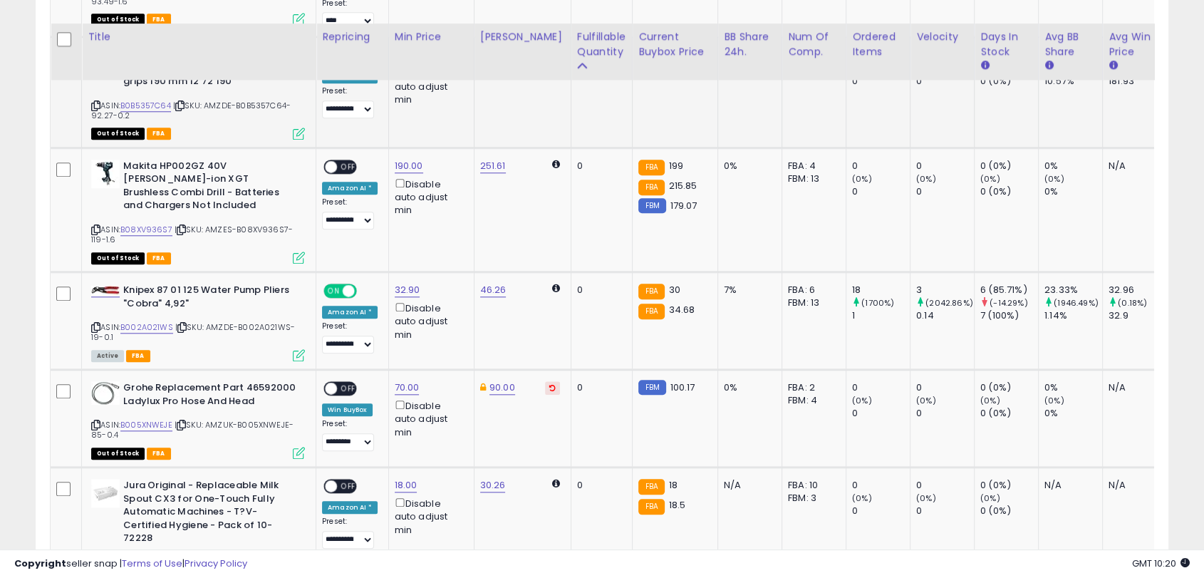
scroll to position [1402, 0]
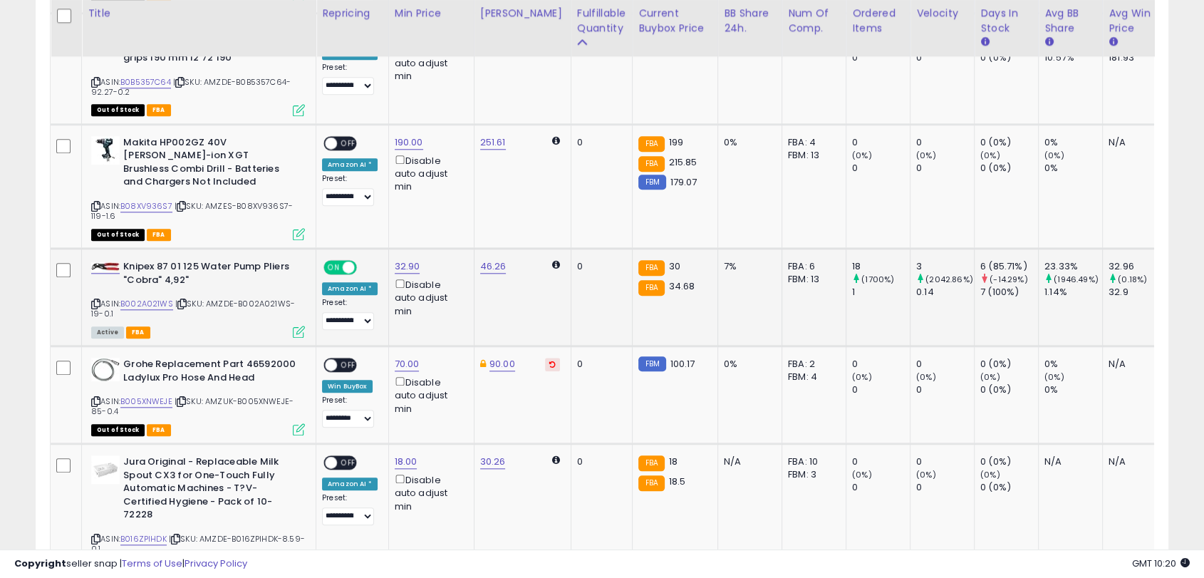
click at [336, 261] on span "ON" at bounding box center [334, 267] width 18 height 12
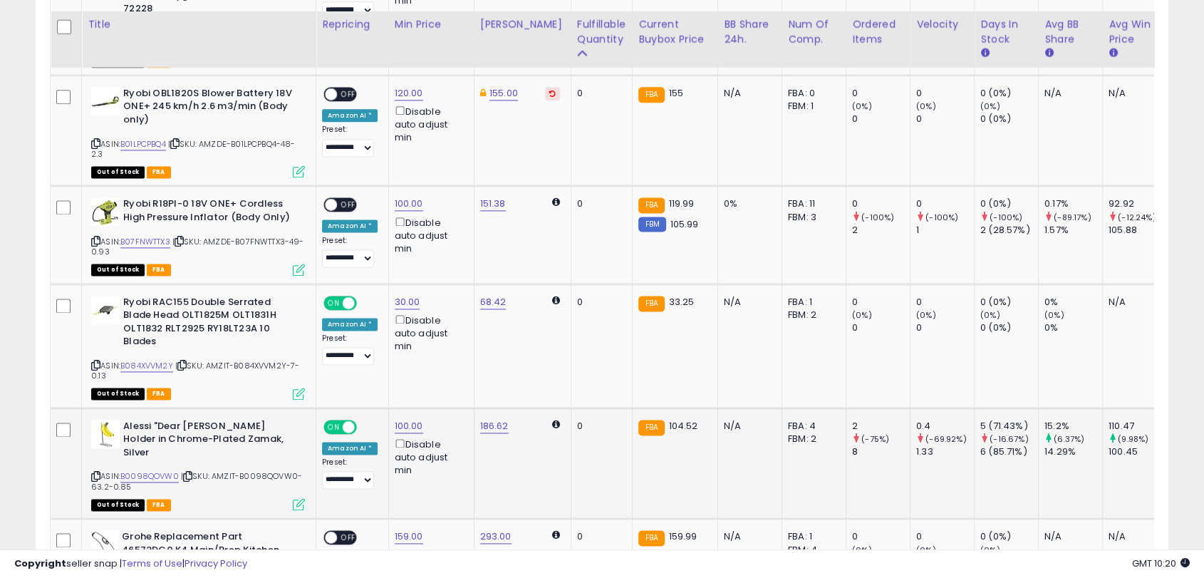
scroll to position [2036, 0]
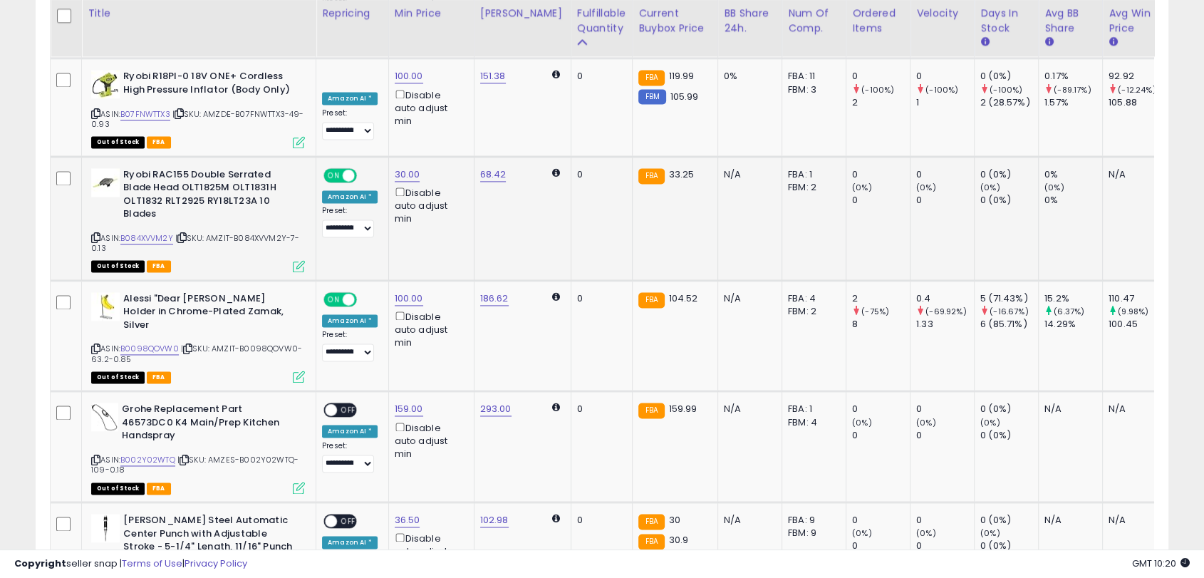
click at [332, 169] on span "ON" at bounding box center [334, 175] width 18 height 12
click at [331, 293] on span "ON" at bounding box center [334, 299] width 18 height 12
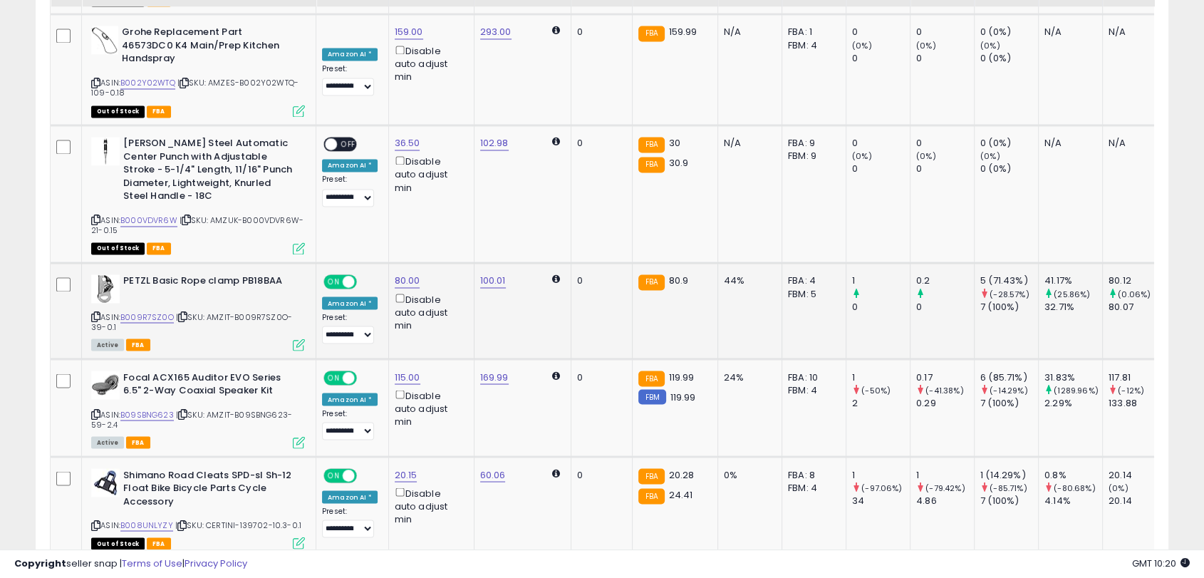
scroll to position [2432, 0]
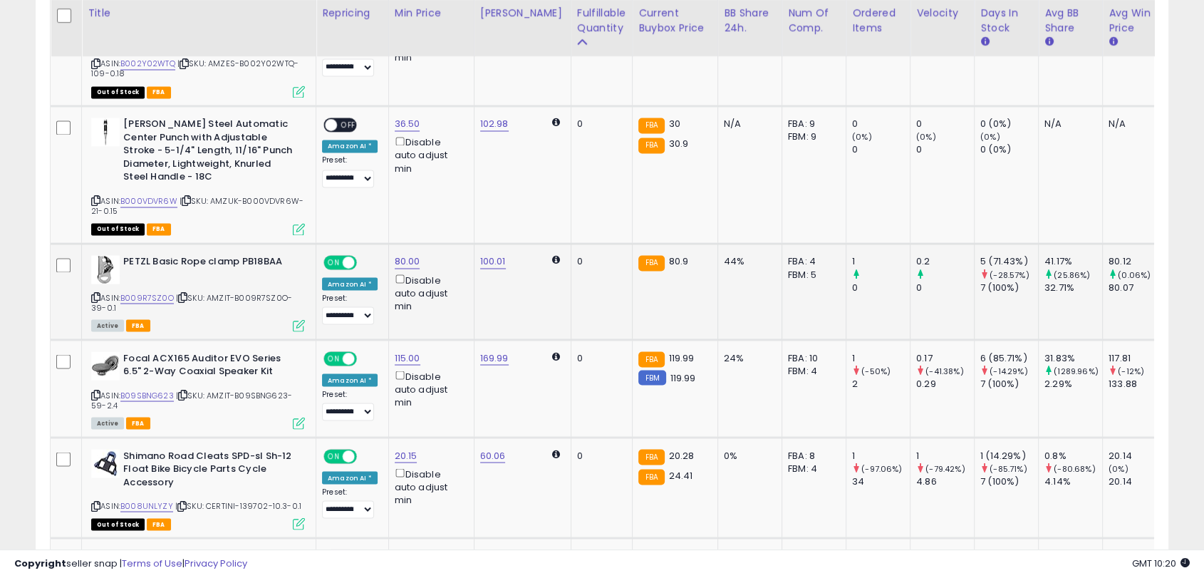
click at [333, 256] on span "ON" at bounding box center [334, 262] width 18 height 12
click at [336, 352] on span "ON" at bounding box center [334, 358] width 18 height 12
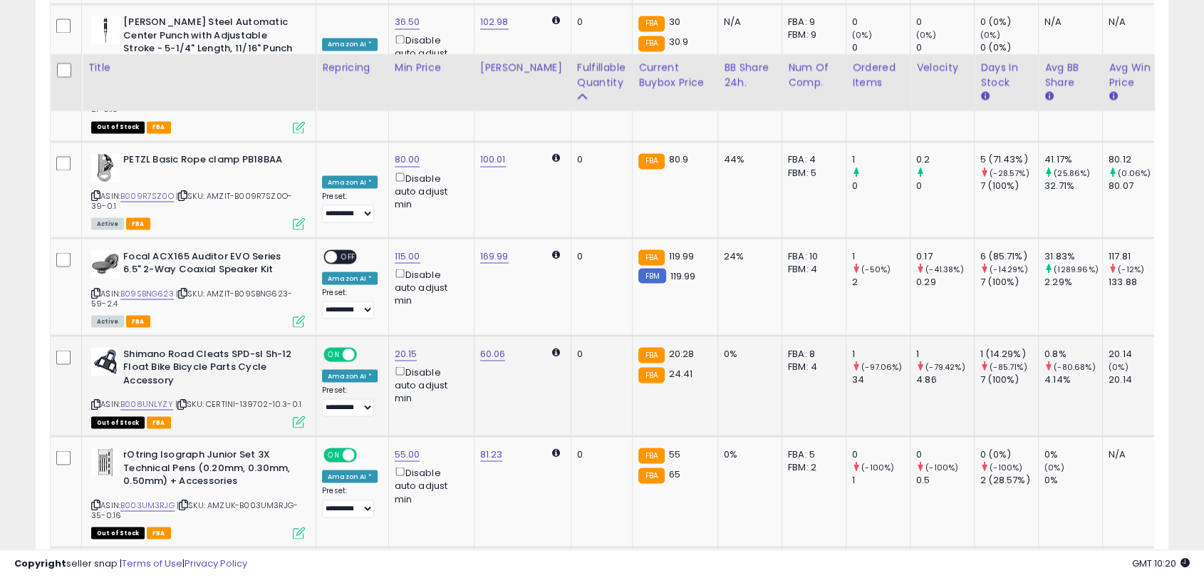
scroll to position [2590, 0]
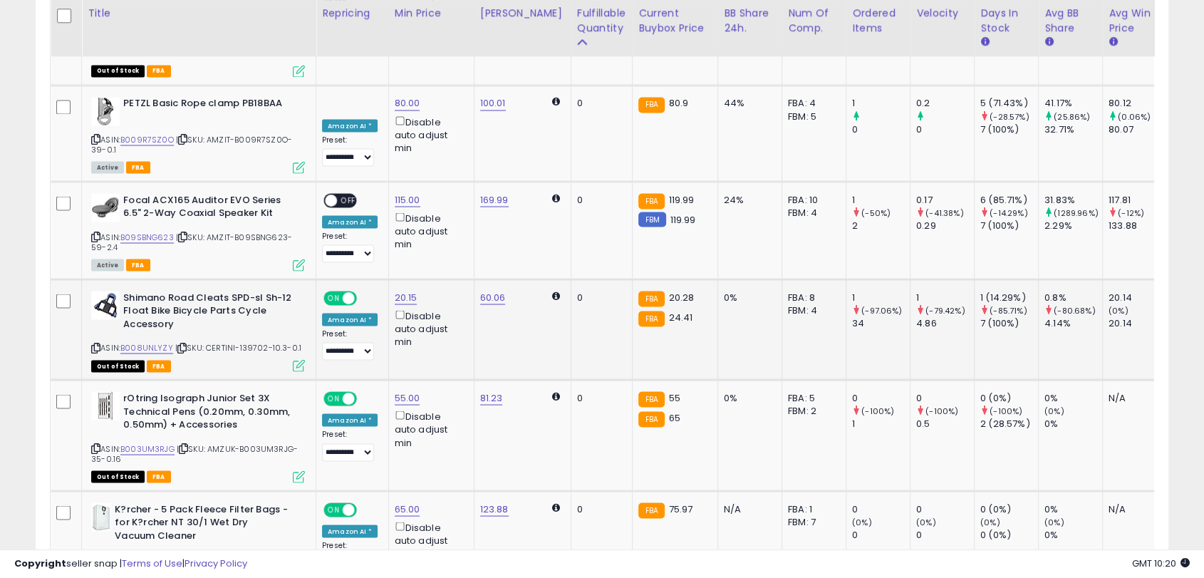
click at [328, 291] on span "ON" at bounding box center [334, 297] width 18 height 12
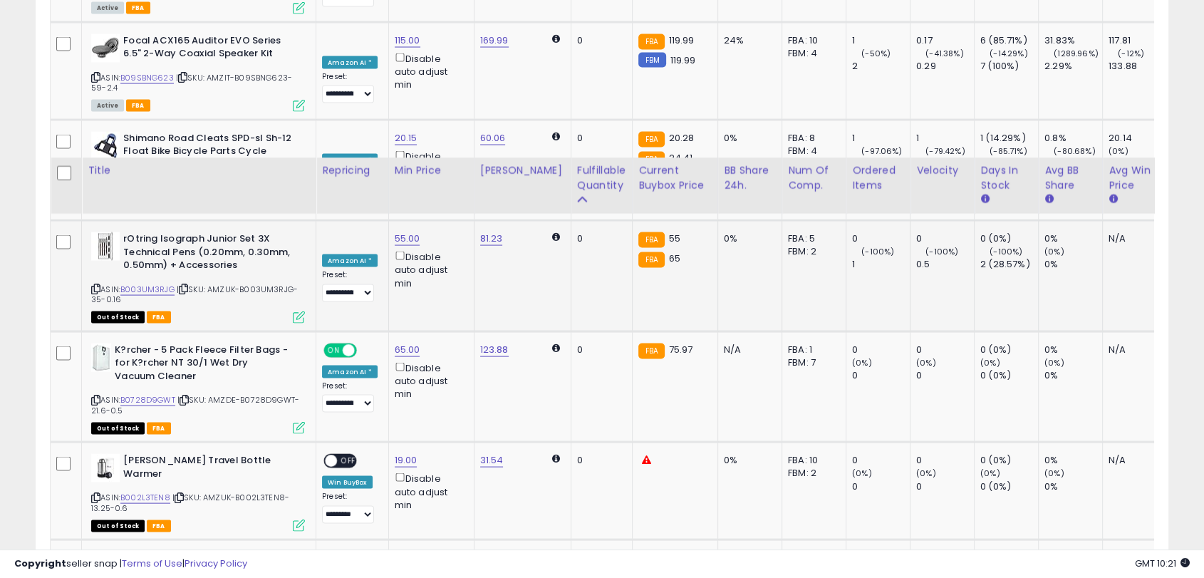
scroll to position [2748, 0]
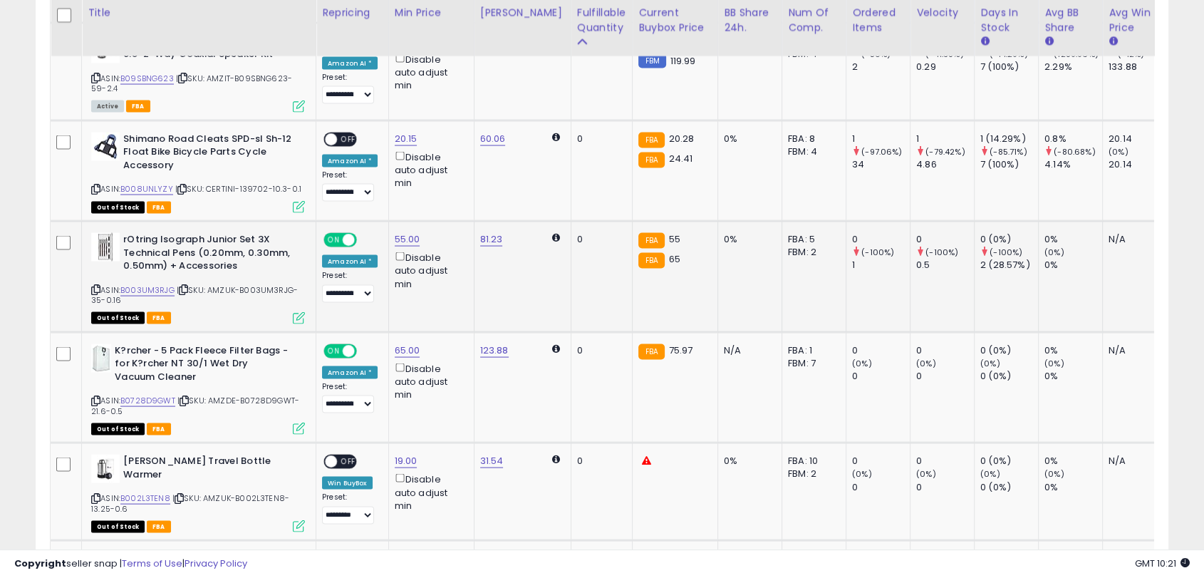
click at [330, 234] on span "ON" at bounding box center [334, 240] width 18 height 12
click at [336, 345] on span "ON" at bounding box center [334, 351] width 18 height 12
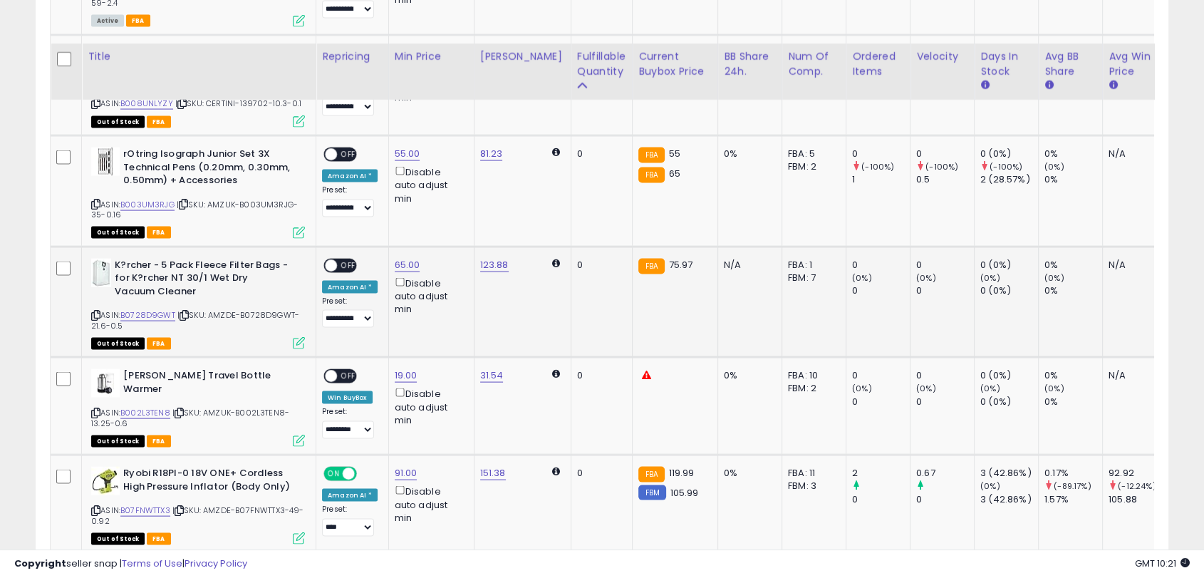
scroll to position [2906, 0]
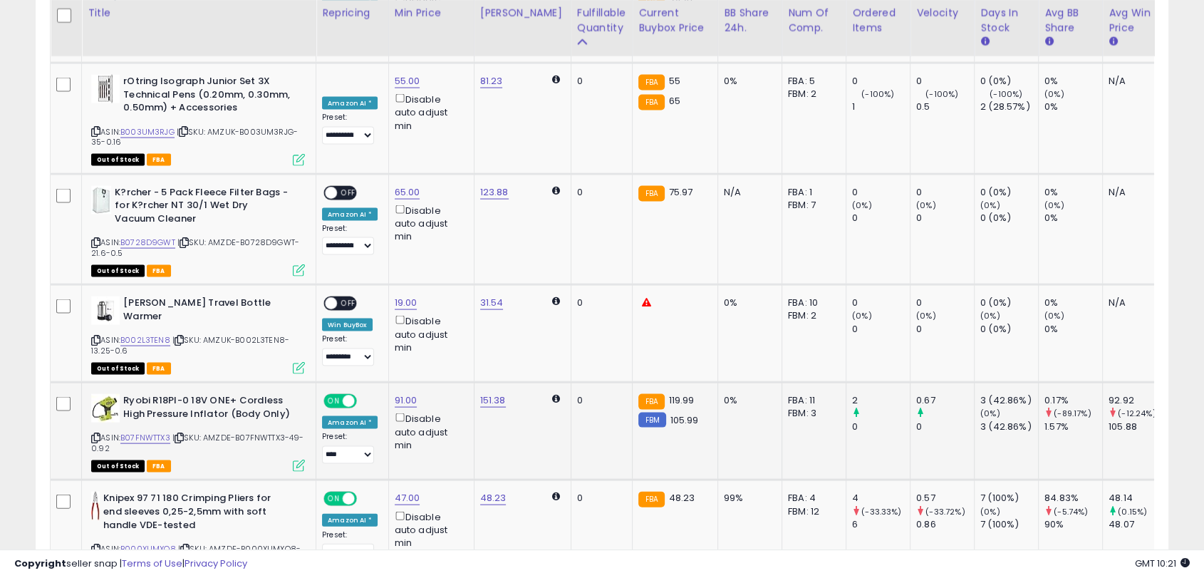
click at [328, 395] on span "ON" at bounding box center [334, 401] width 18 height 12
click at [333, 493] on span "ON" at bounding box center [334, 499] width 18 height 12
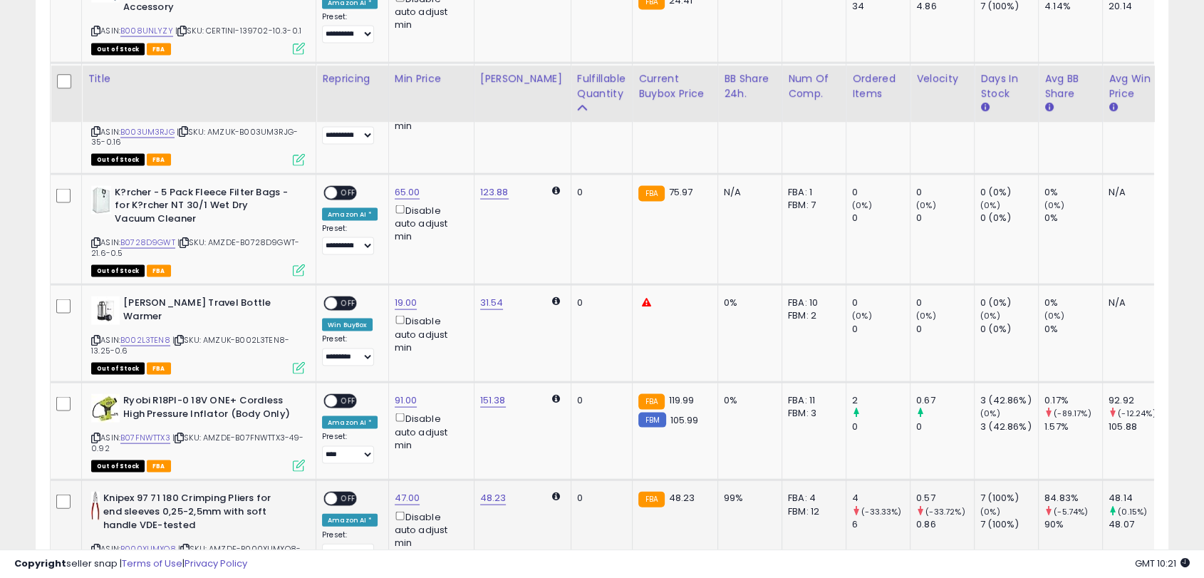
scroll to position [2986, 0]
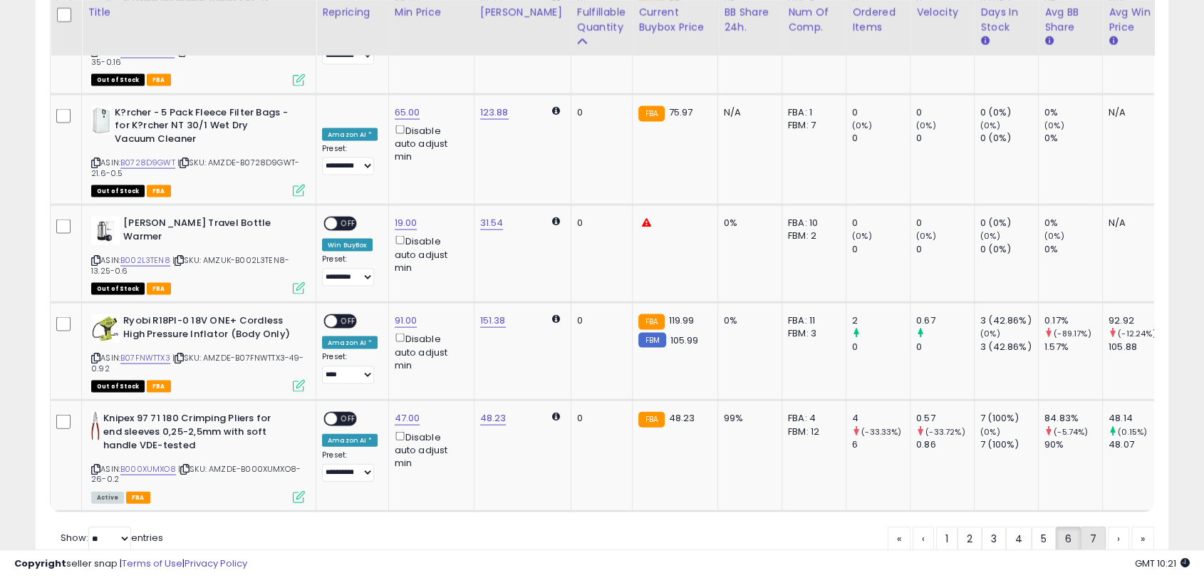
click at [1080, 526] on link "7" at bounding box center [1092, 538] width 25 height 24
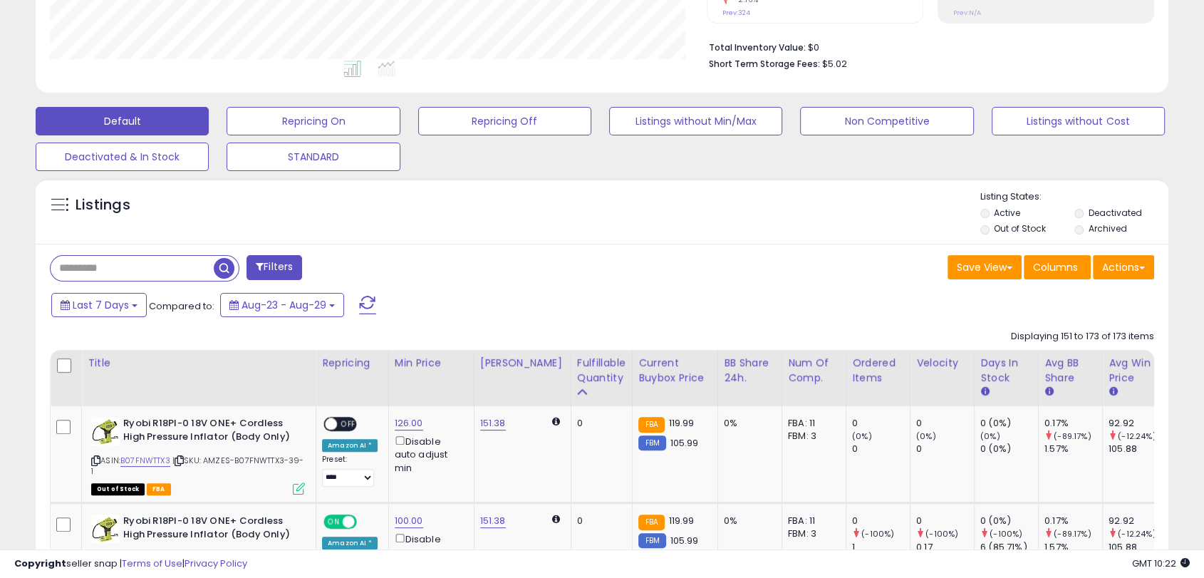
scroll to position [532, 0]
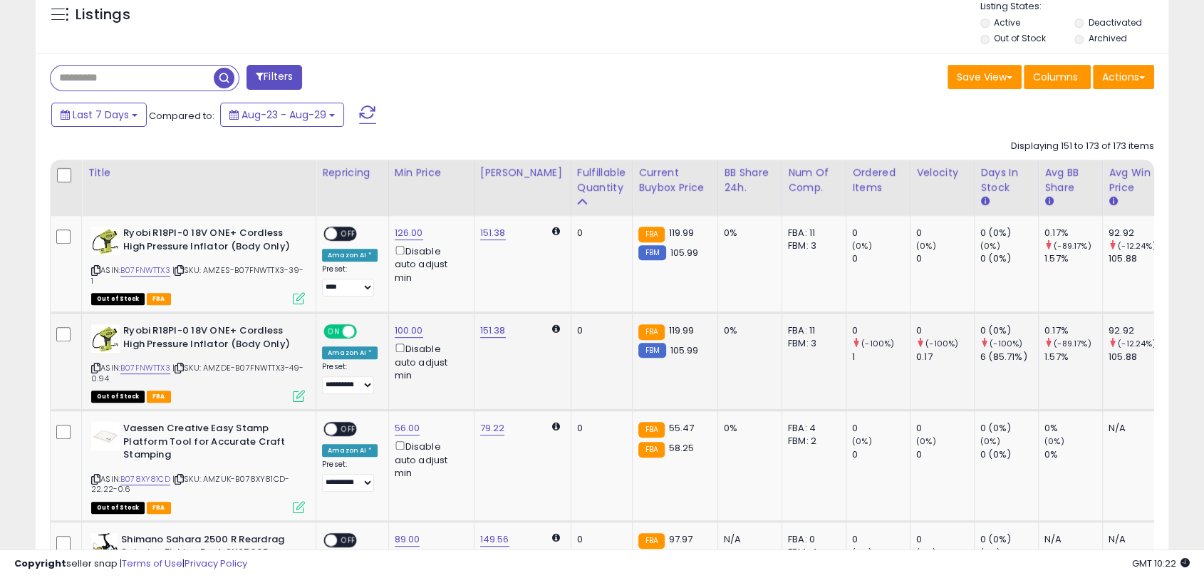
click at [336, 332] on span "ON" at bounding box center [334, 331] width 18 height 12
click at [76, 320] on td at bounding box center [66, 362] width 31 height 98
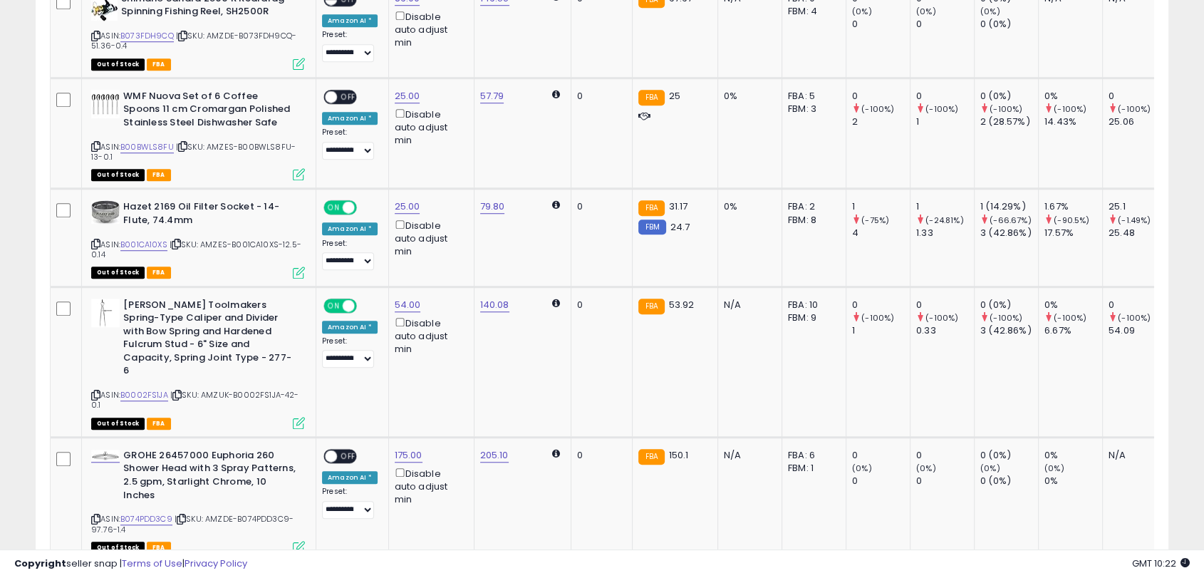
scroll to position [1086, 0]
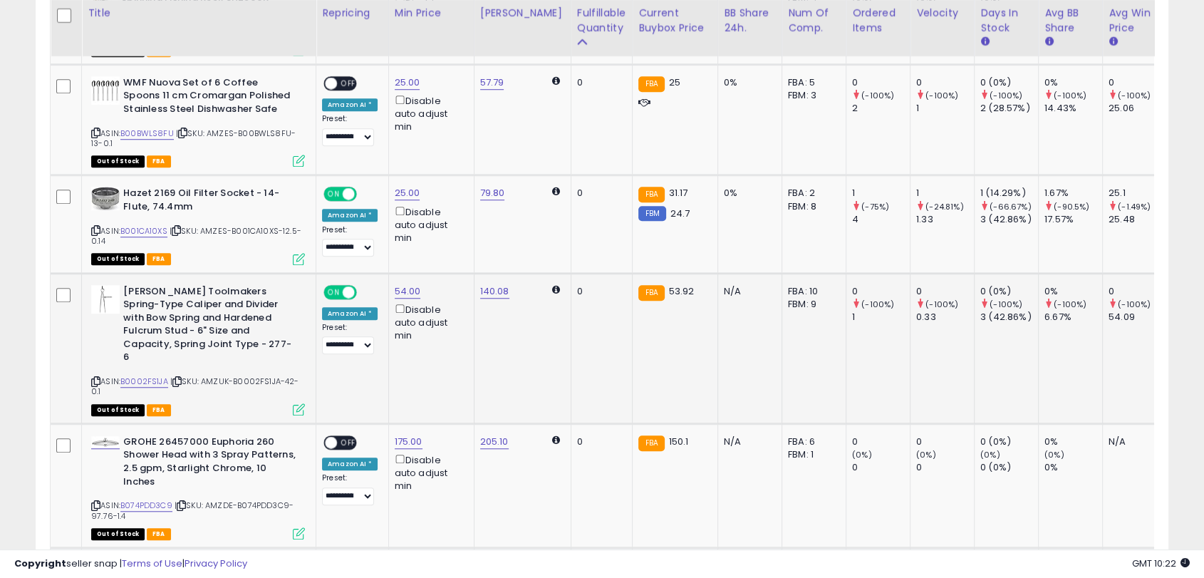
click at [329, 291] on span "ON" at bounding box center [334, 292] width 18 height 12
click at [341, 196] on div "ON OFF" at bounding box center [341, 194] width 33 height 12
click at [332, 195] on span "ON" at bounding box center [334, 194] width 18 height 12
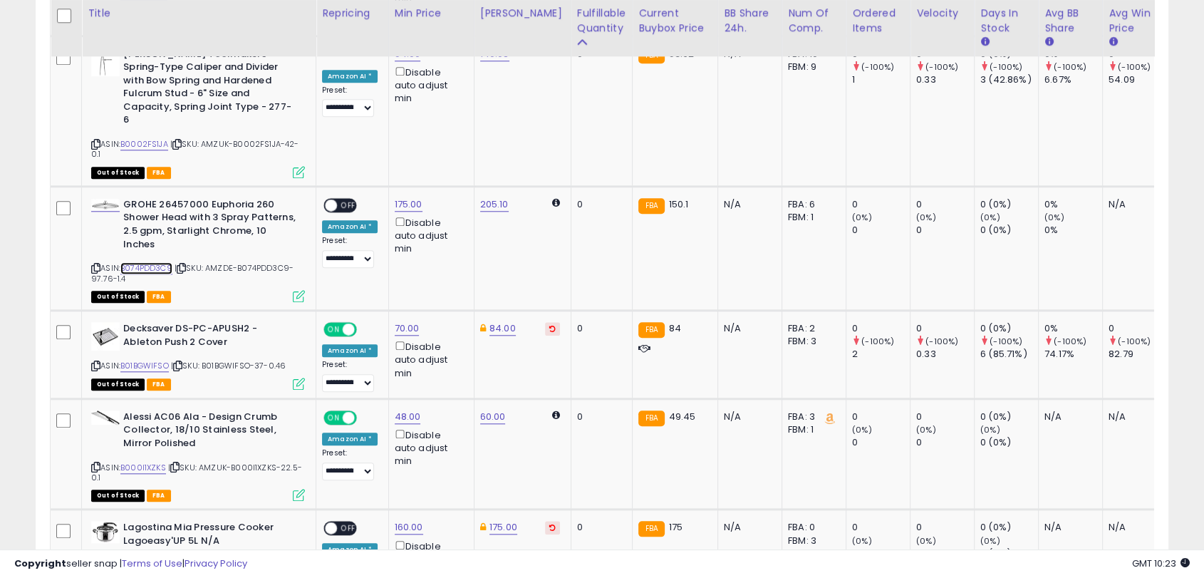
scroll to position [711953, 712223]
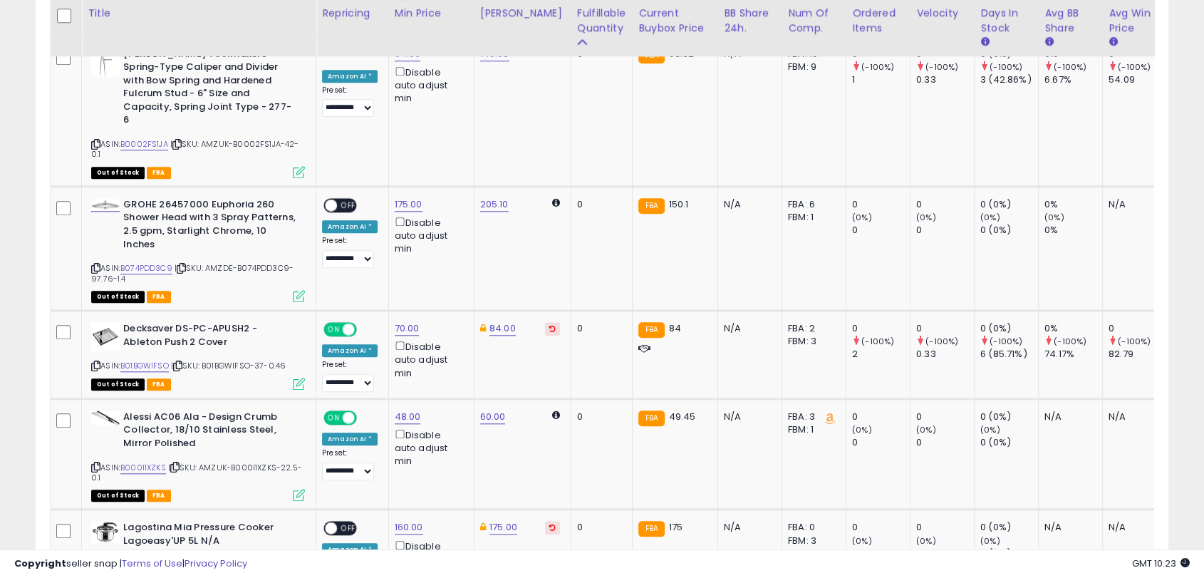
click at [0, 311] on div "**********" at bounding box center [602, 396] width 1204 height 3346
click at [333, 323] on span "ON" at bounding box center [334, 329] width 18 height 12
click at [342, 411] on div "ON OFF" at bounding box center [341, 417] width 33 height 12
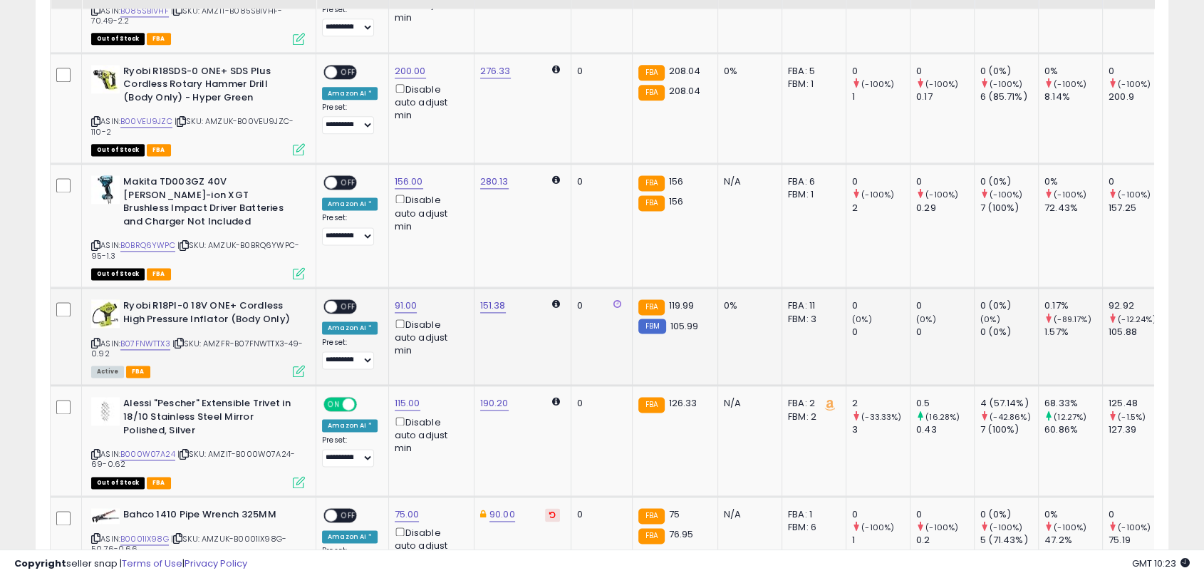
scroll to position [1481, 0]
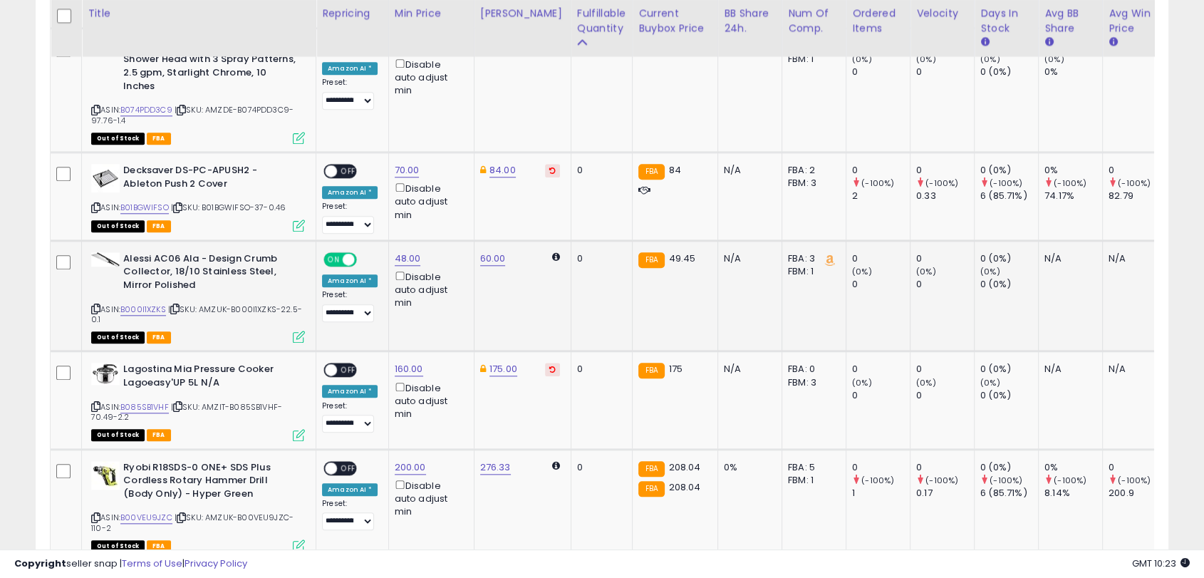
click at [331, 253] on span "ON" at bounding box center [334, 259] width 18 height 12
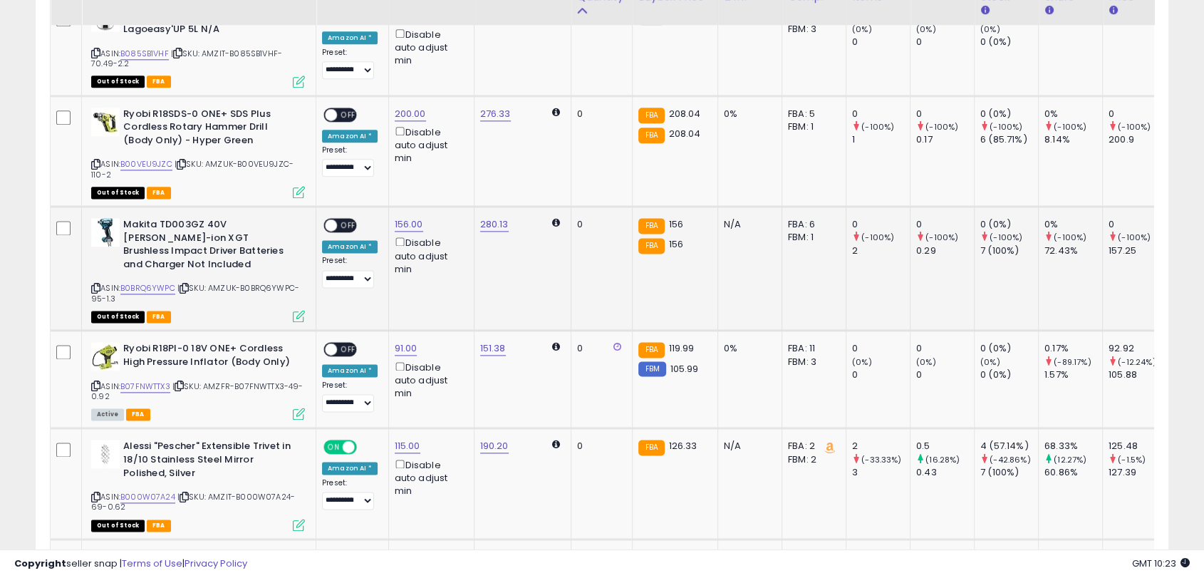
scroll to position [1957, 0]
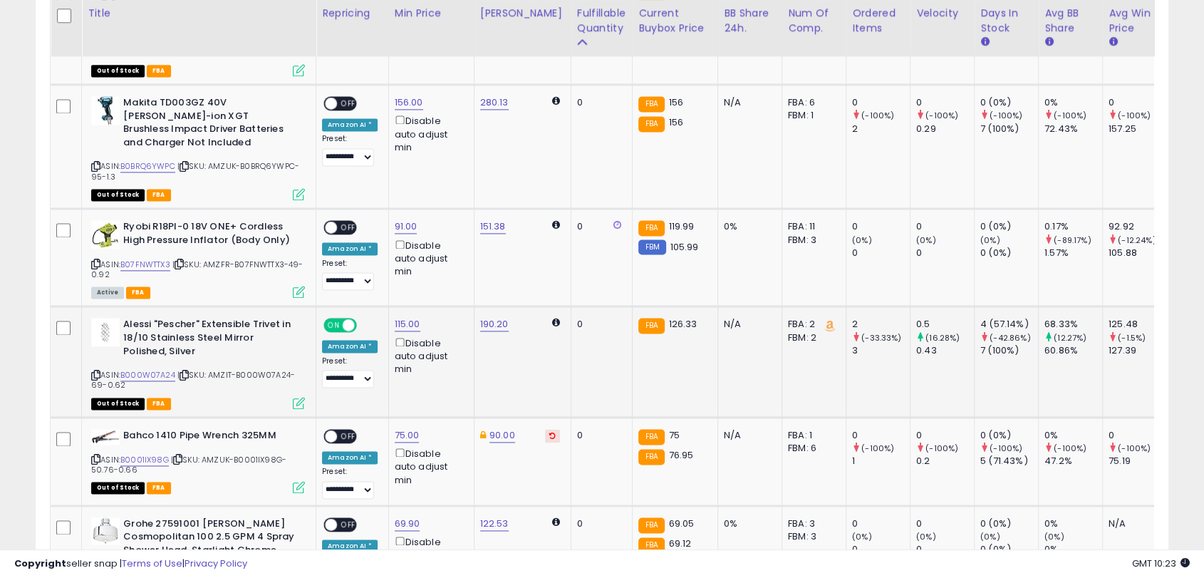
click at [333, 319] on span "ON" at bounding box center [334, 325] width 18 height 12
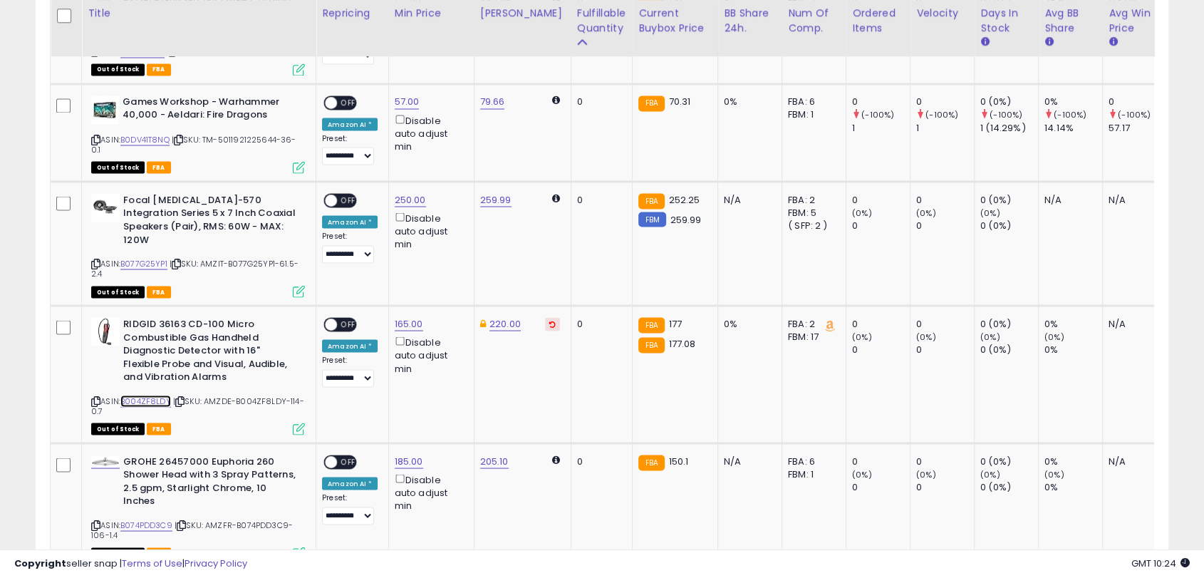
scroll to position [711953, 712223]
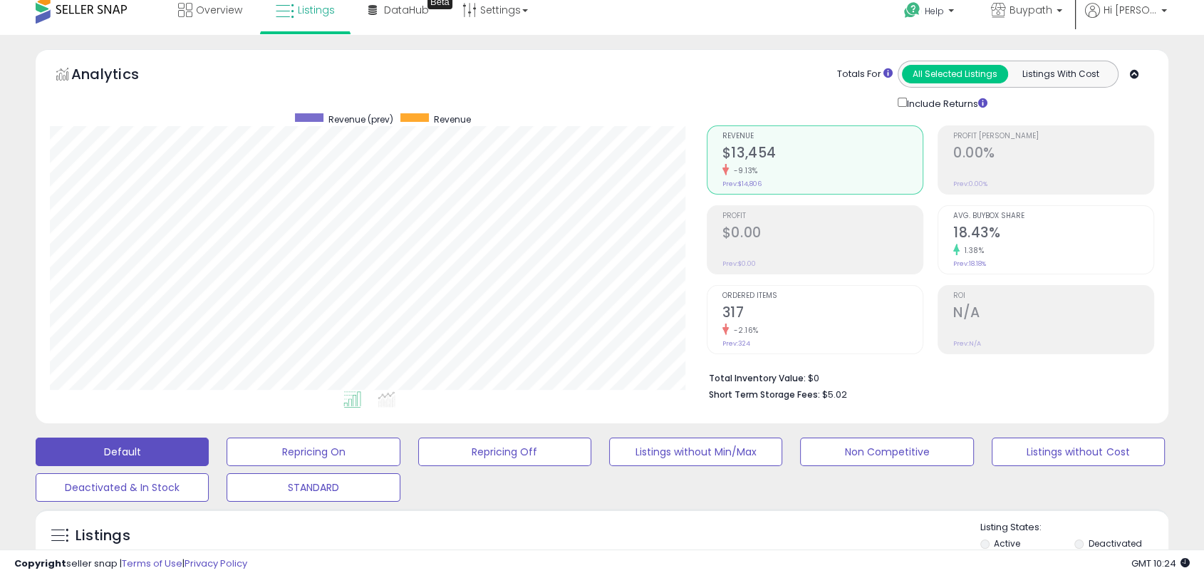
scroll to position [0, 0]
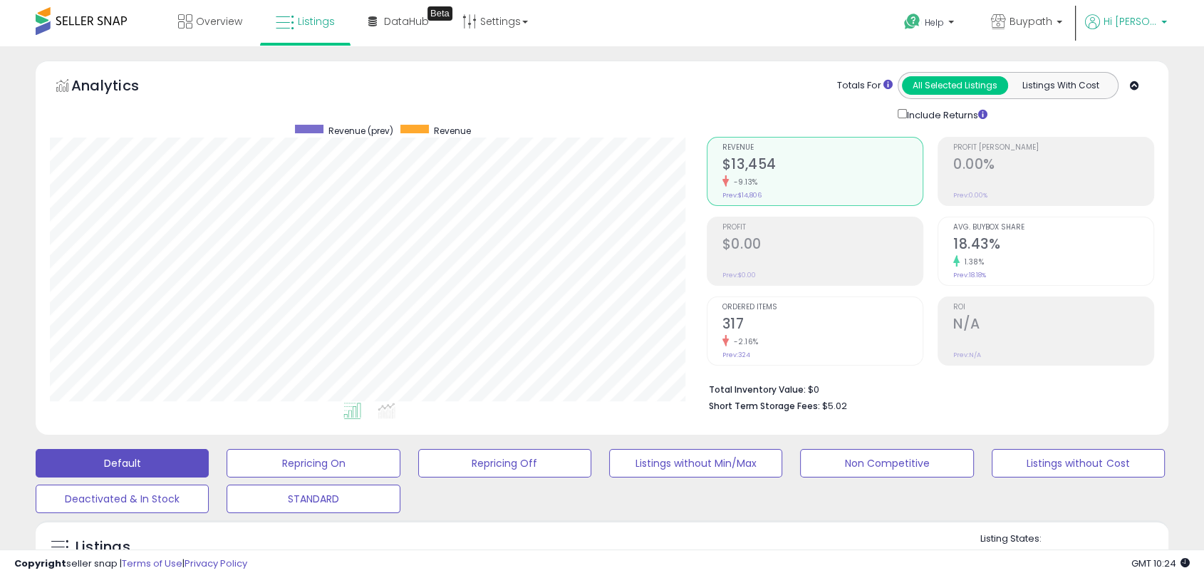
click at [1135, 26] on span "Hi [PERSON_NAME]" at bounding box center [1129, 21] width 53 height 14
click at [1127, 150] on link "Logout" at bounding box center [1134, 151] width 31 height 14
